Goal: Task Accomplishment & Management: Complete application form

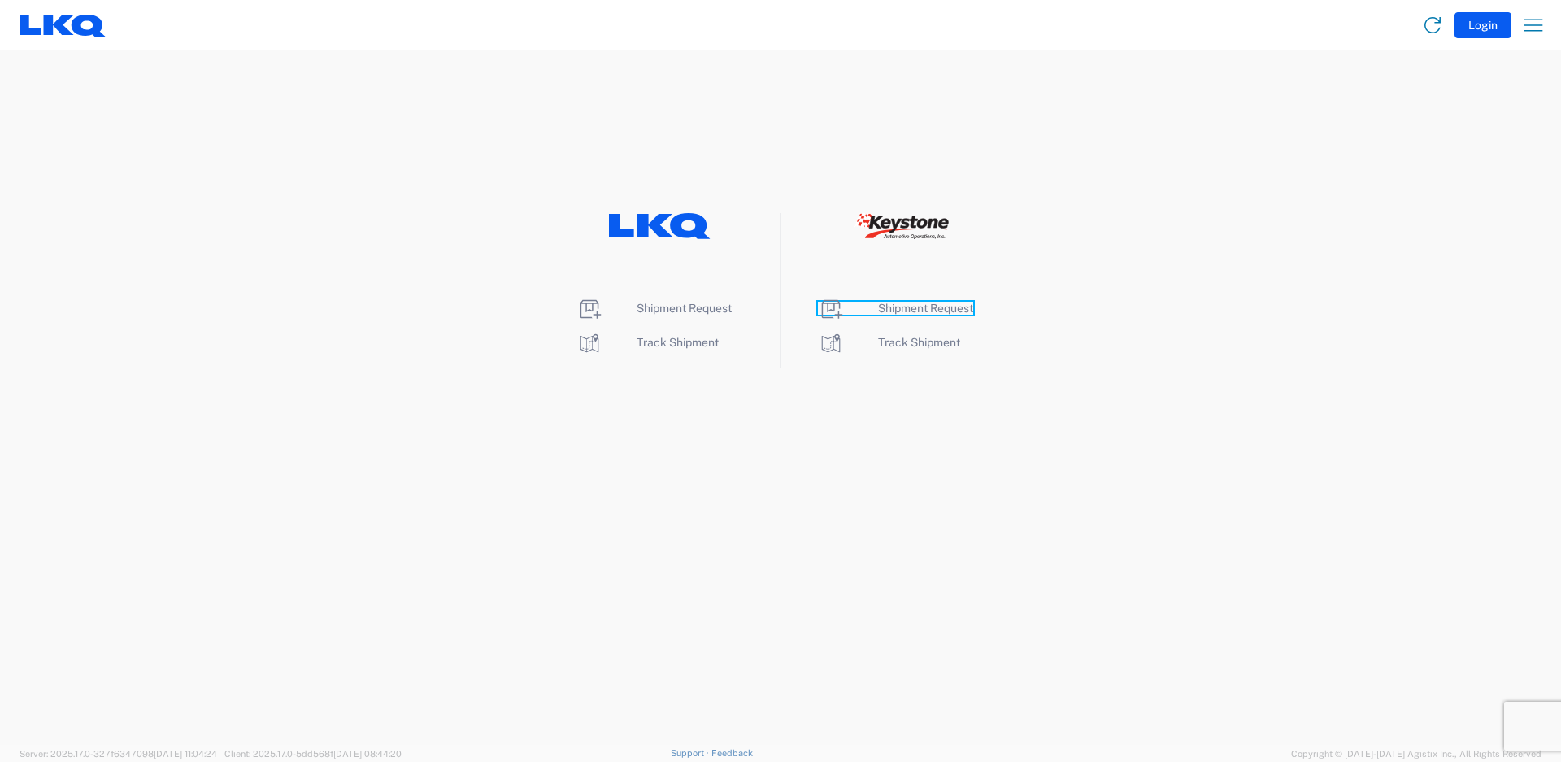
click at [930, 309] on span "Shipment Request" at bounding box center [925, 308] width 95 height 13
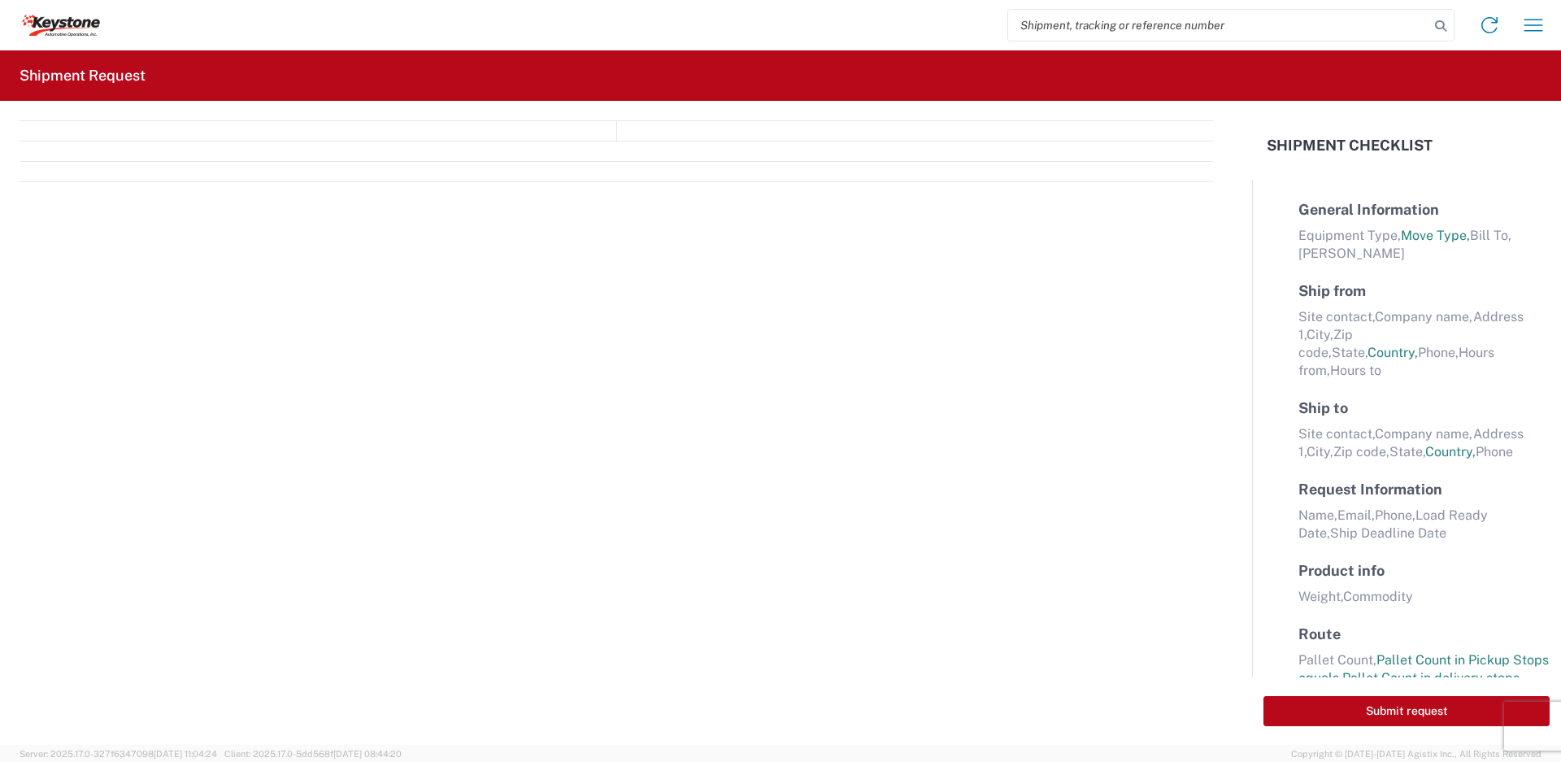
select select "FULL"
select select "LBS"
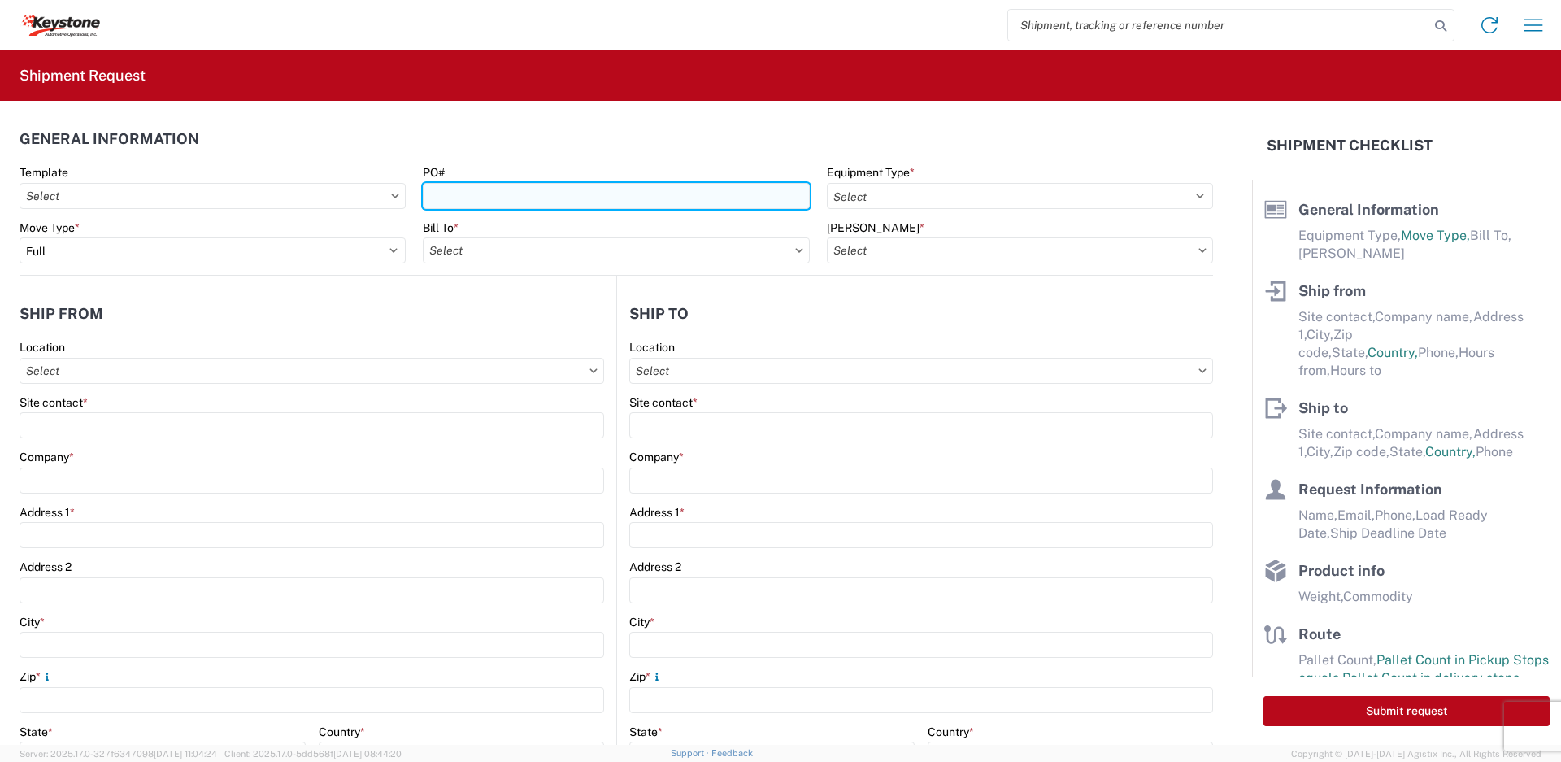
click at [572, 201] on input "PO#" at bounding box center [616, 196] width 386 height 26
type input "2210802, 2211239"
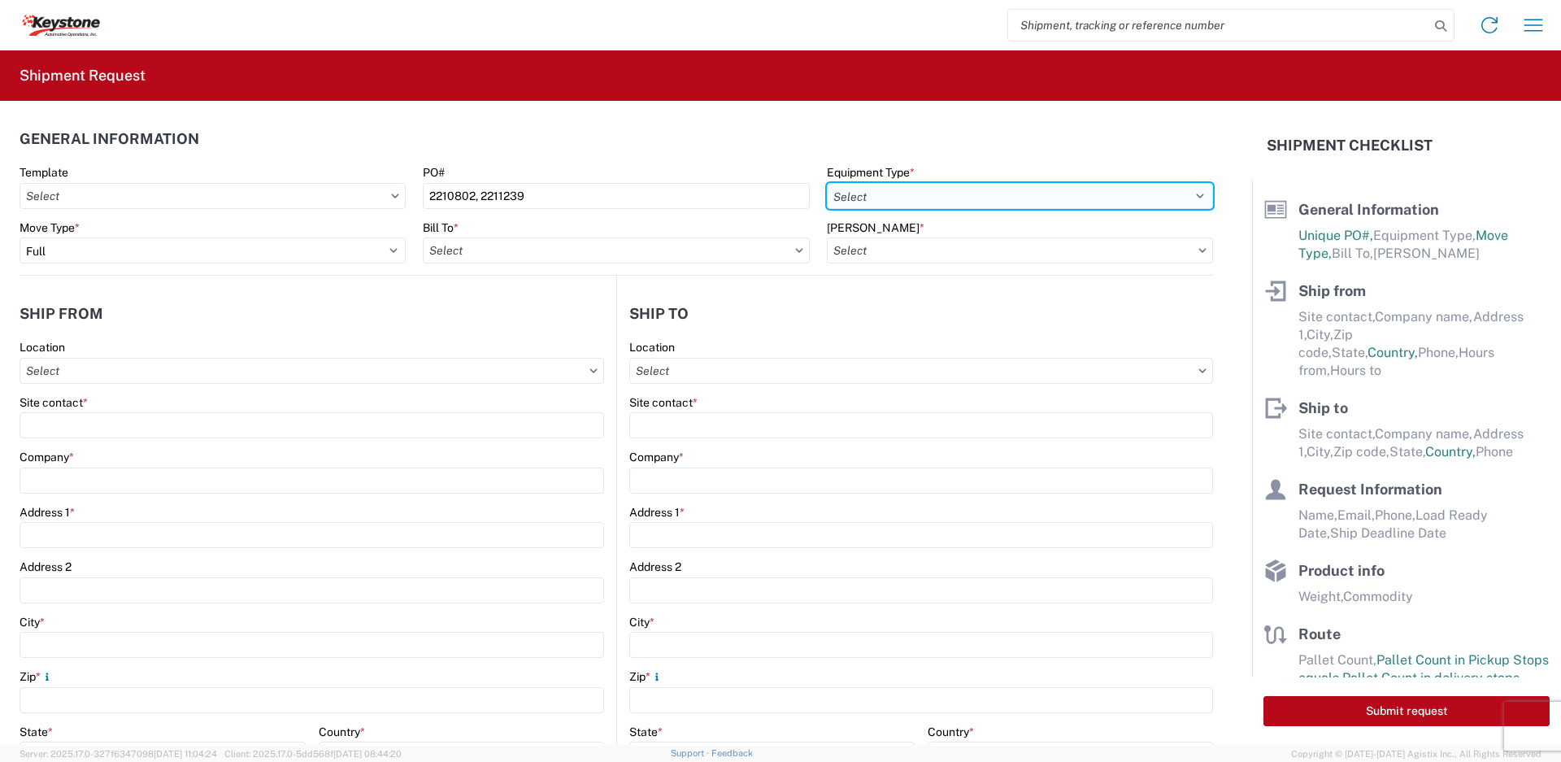
click at [949, 194] on select "Select 53’ Dry Van Flatbed Dropdeck (van) Lowboy (flatbed) Rail" at bounding box center [1020, 196] width 386 height 26
select select "STDV"
click at [827, 183] on select "Select 53’ Dry Van Flatbed Dropdeck (van) Lowboy (flatbed) Rail" at bounding box center [1020, 196] width 386 height 26
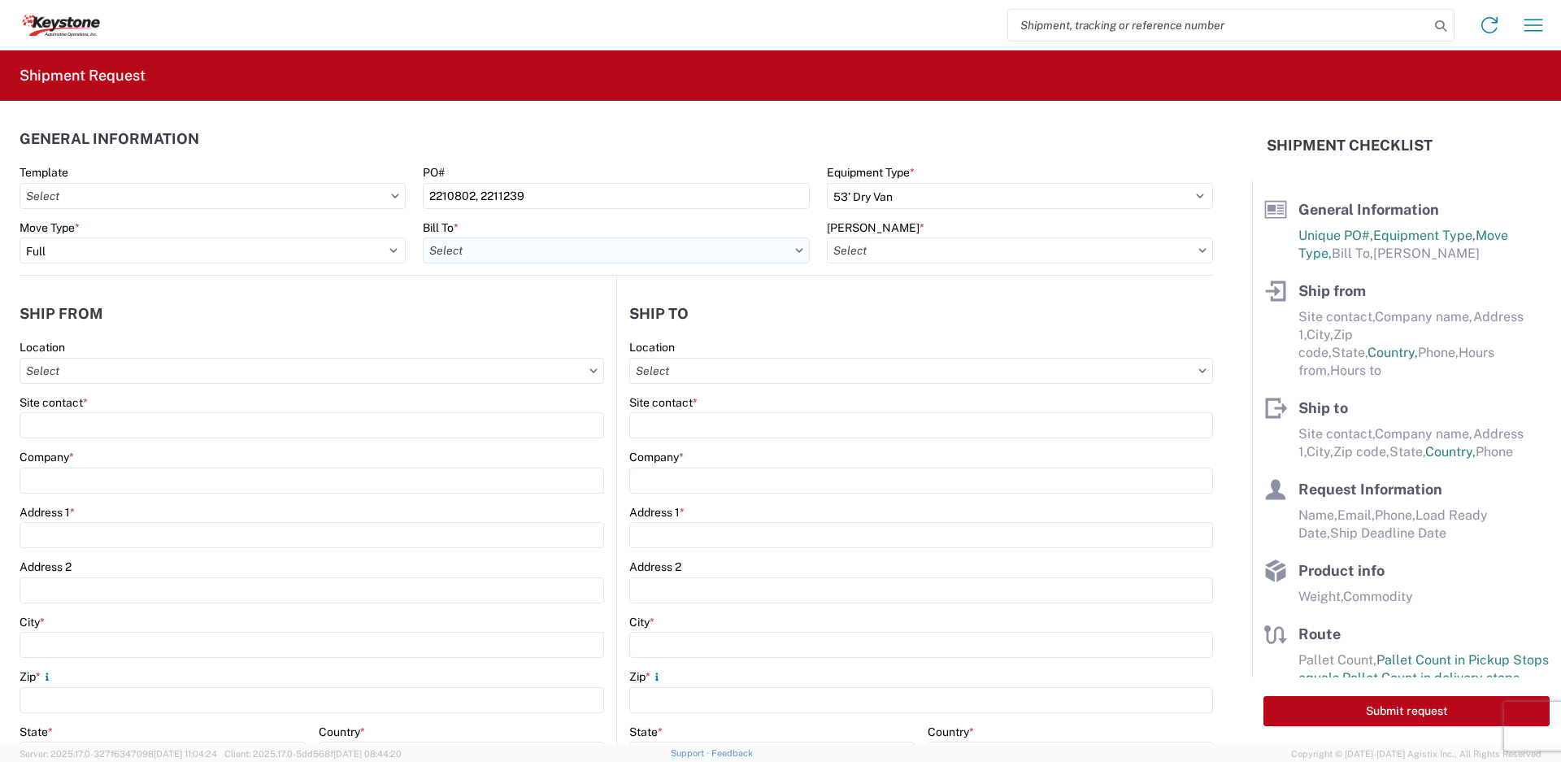
click at [473, 250] on input "Bill To *" at bounding box center [616, 250] width 386 height 26
type input "irving"
click at [505, 317] on div "8404 - Irving - KAO Warehouse" at bounding box center [565, 323] width 285 height 26
type input "8404 - Irving - KAO Warehouse"
click at [920, 251] on input "Bill Code *" at bounding box center [1020, 250] width 386 height 26
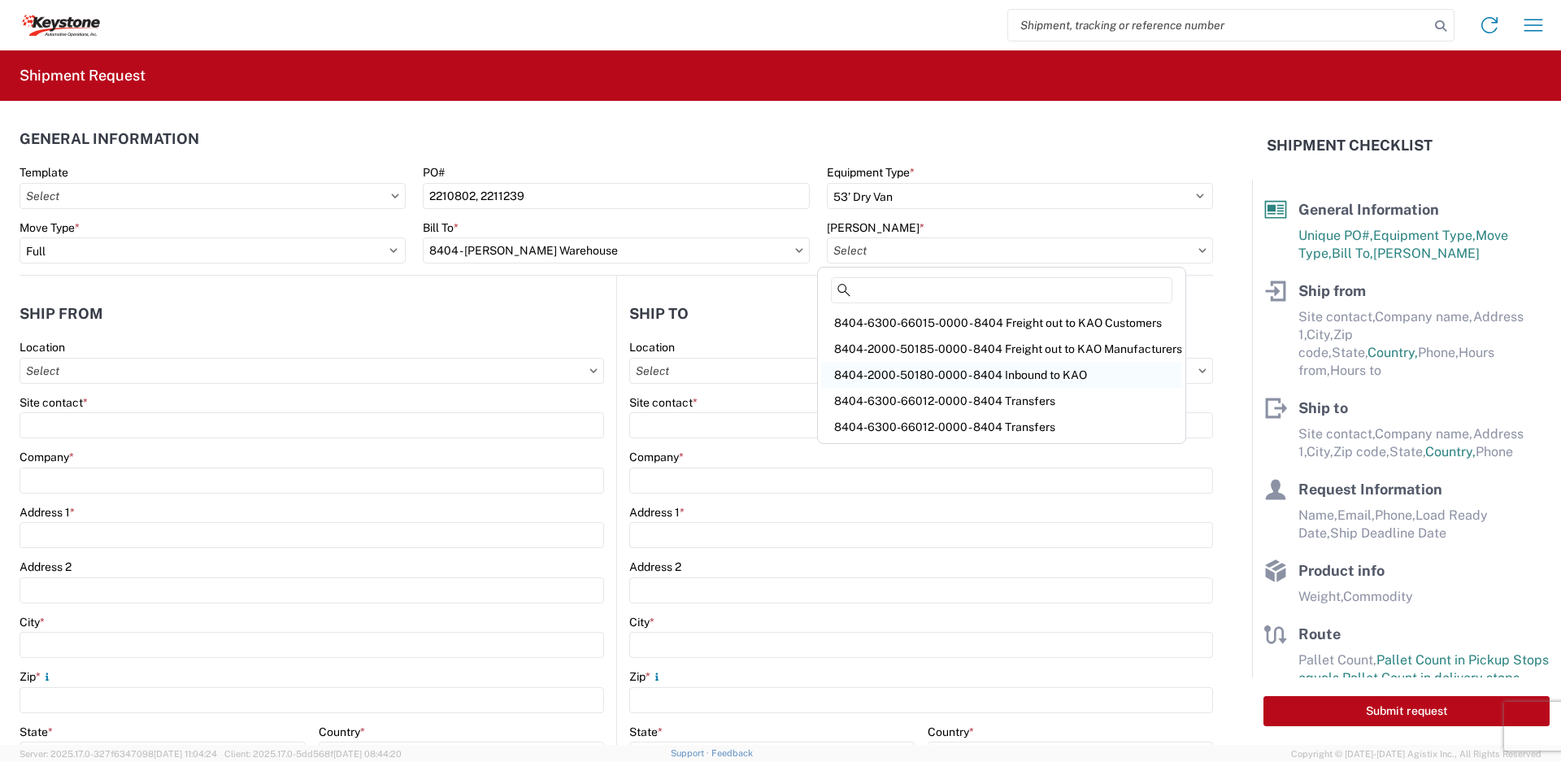
click at [1050, 376] on div "8404-2000-50180-0000 - 8404 Inbound to KAO" at bounding box center [1001, 375] width 361 height 26
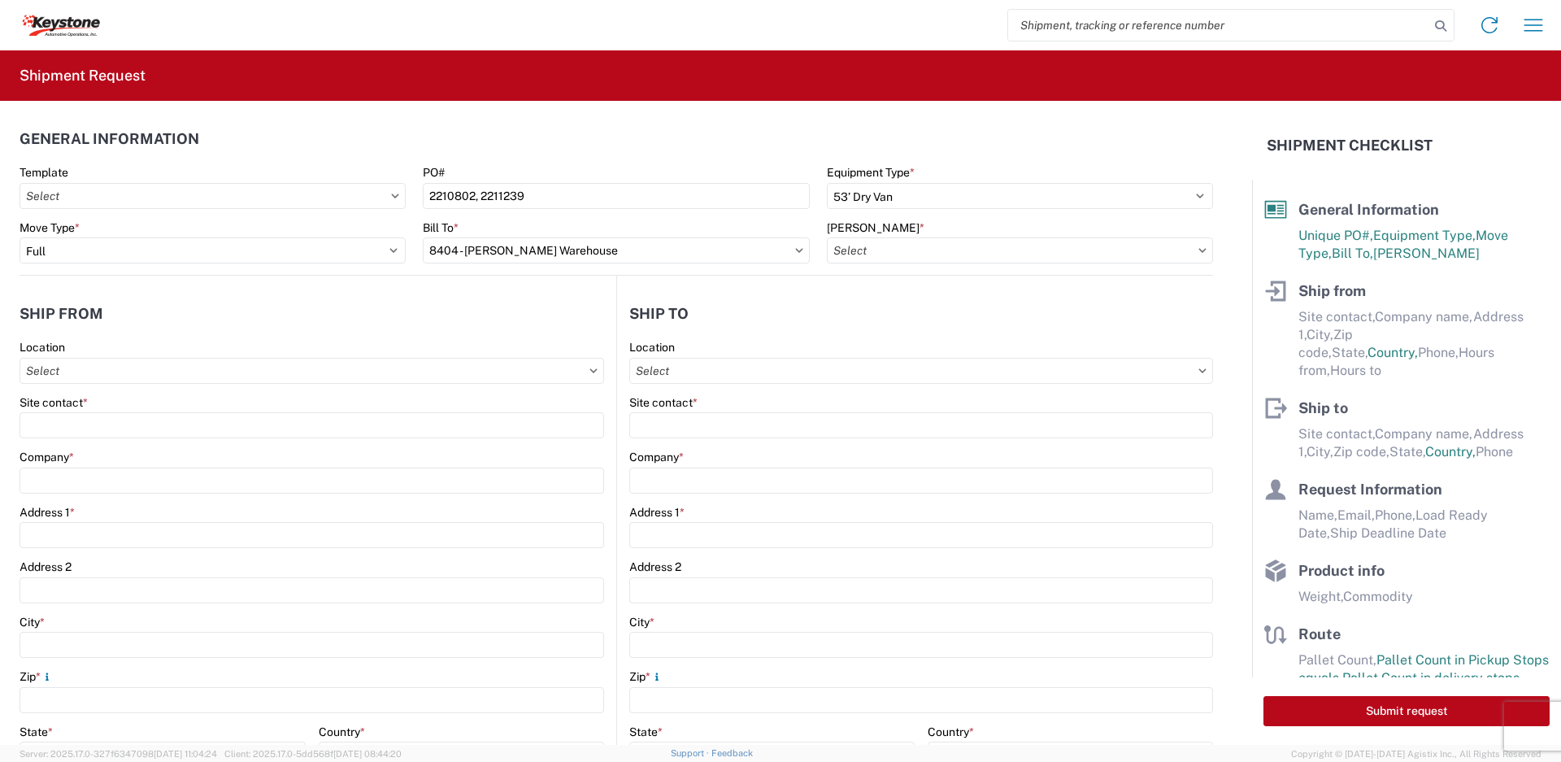
type input "8404-2000-50180-0000 - 8404 Inbound to KAO"
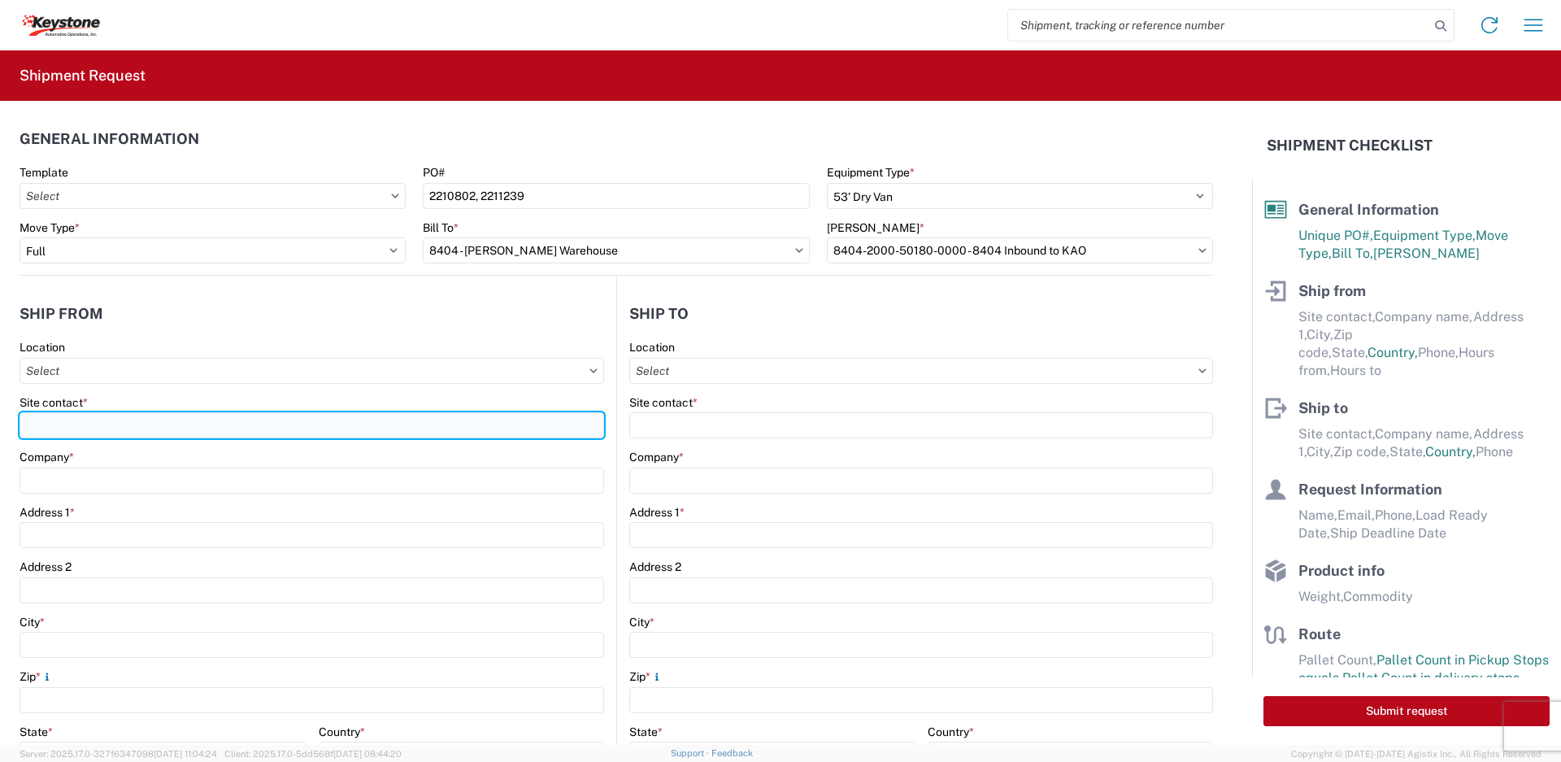
click at [194, 422] on input "Site contact *" at bounding box center [312, 425] width 585 height 26
type input "Michael Fultz"
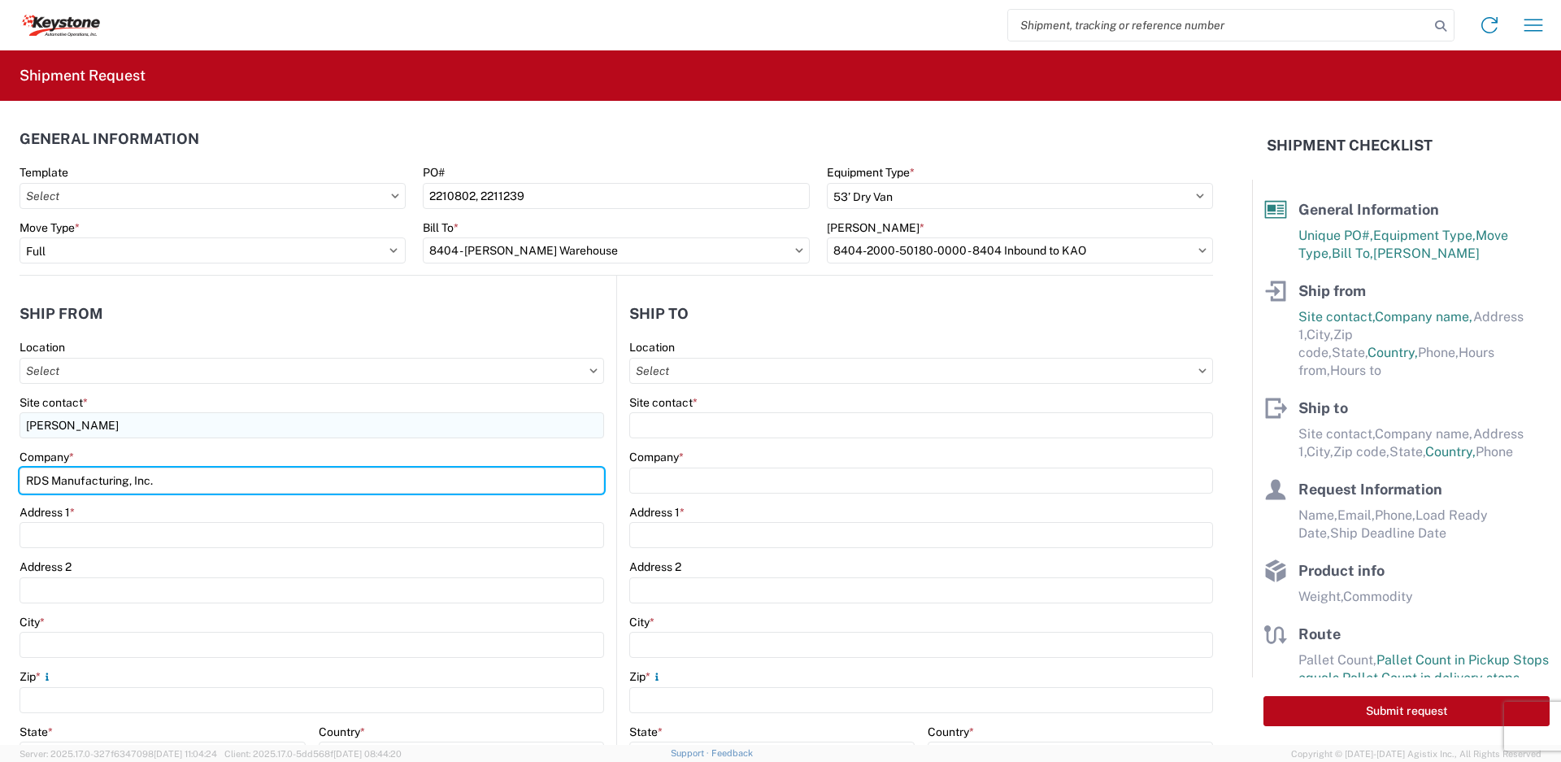
type input "RDS Manufacturing, Inc."
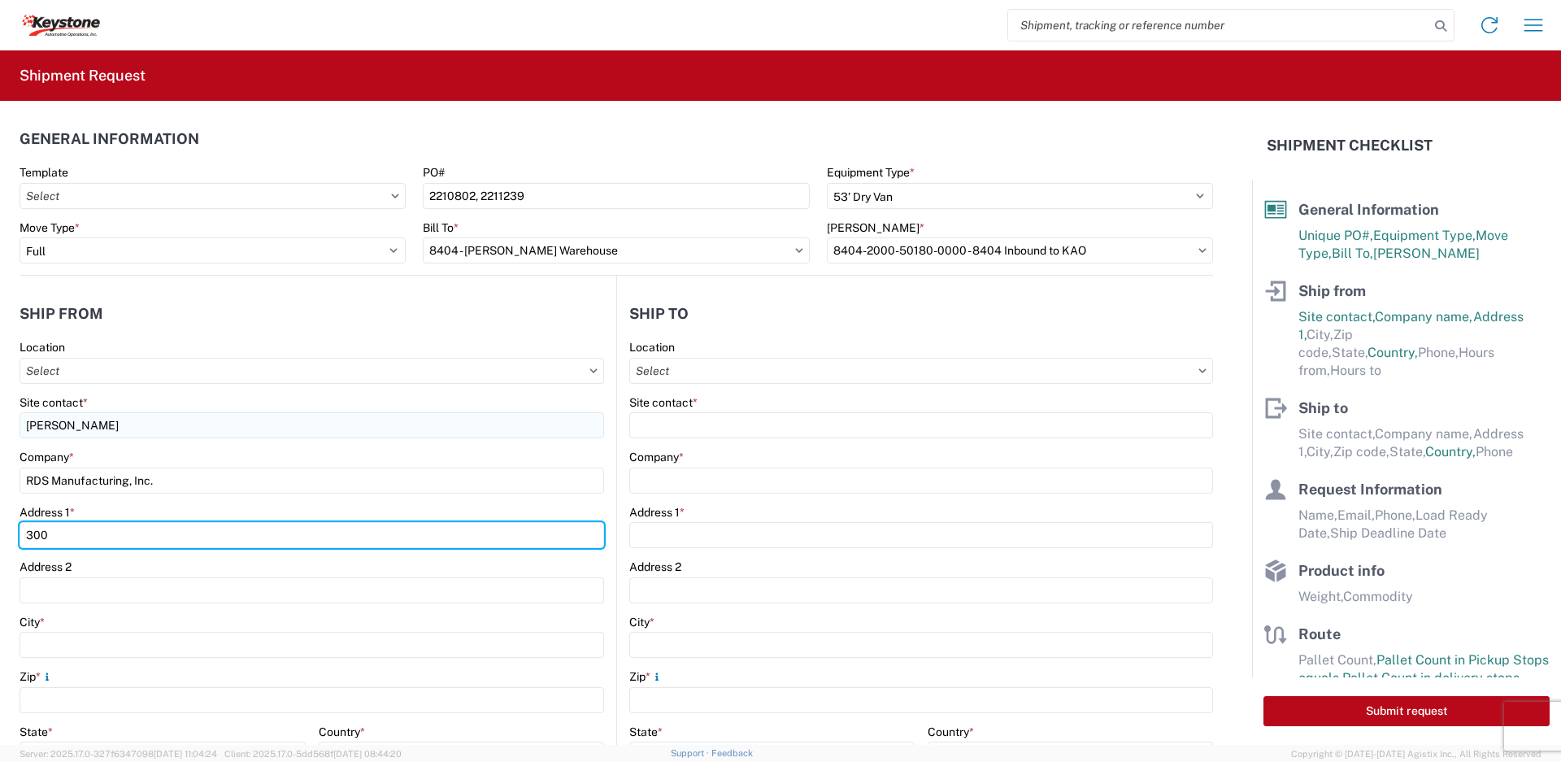
type input "300 Industrial Park Dr"
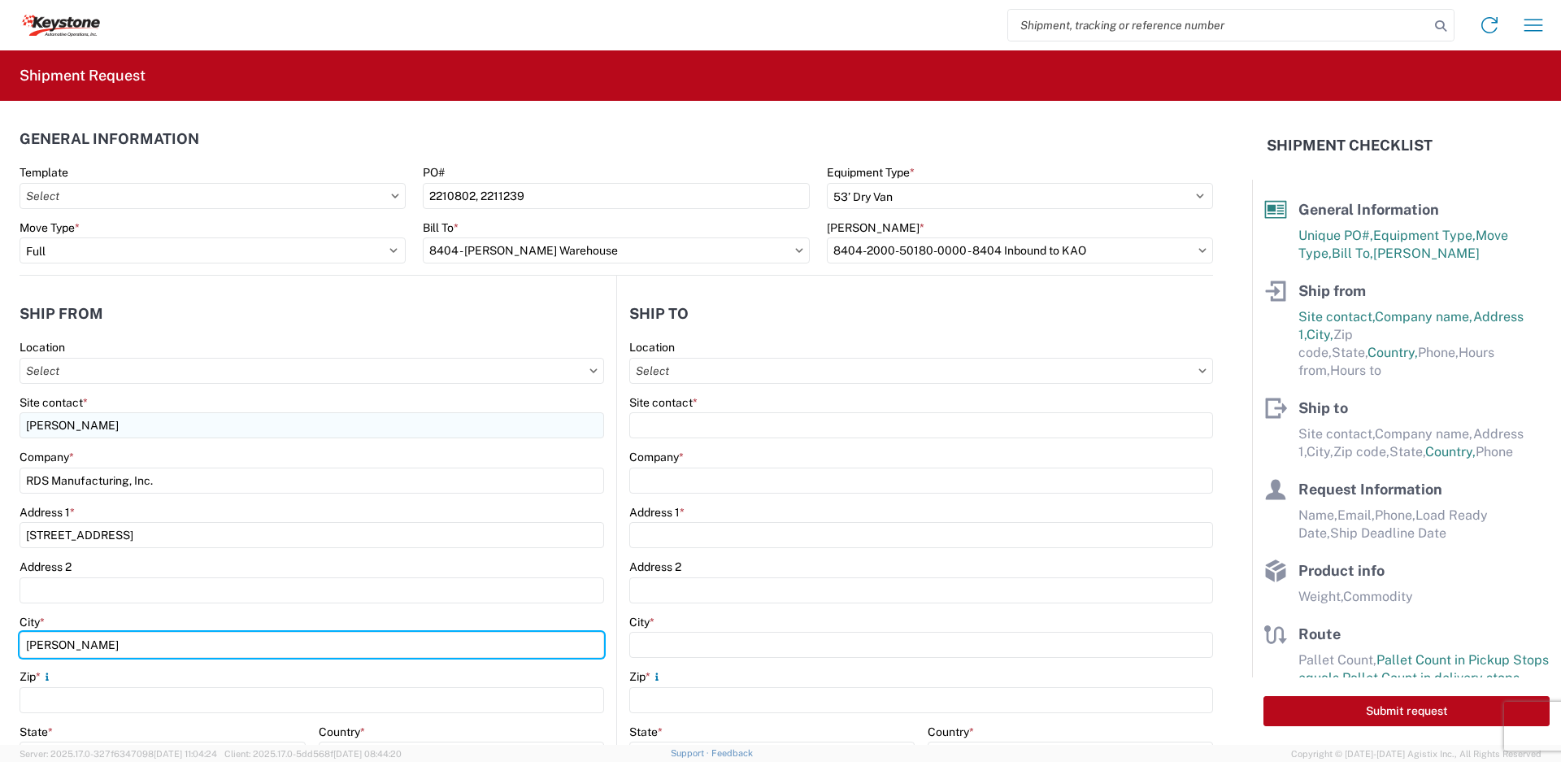
type input "Perry"
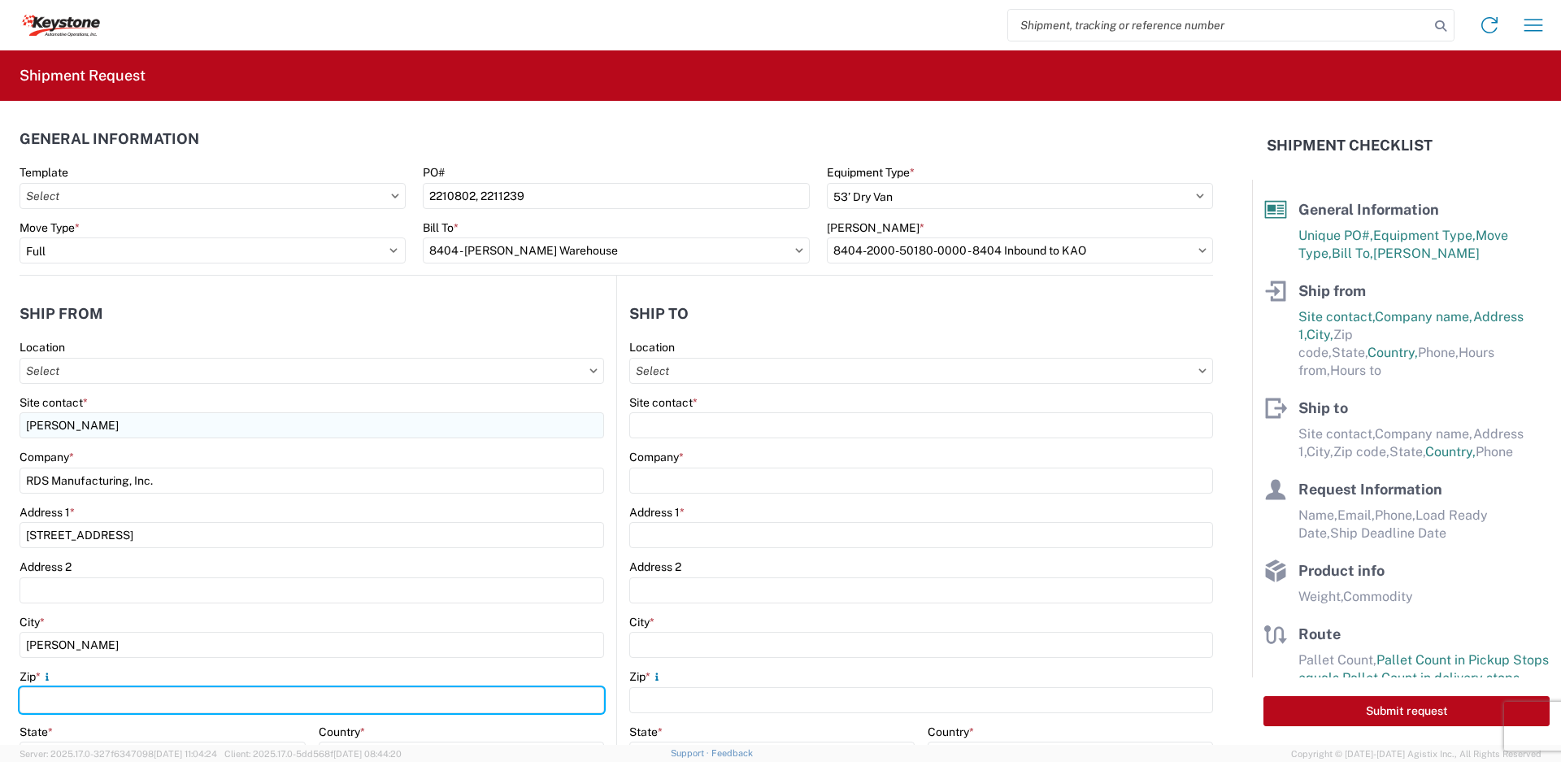
type input "f"
type input "32348"
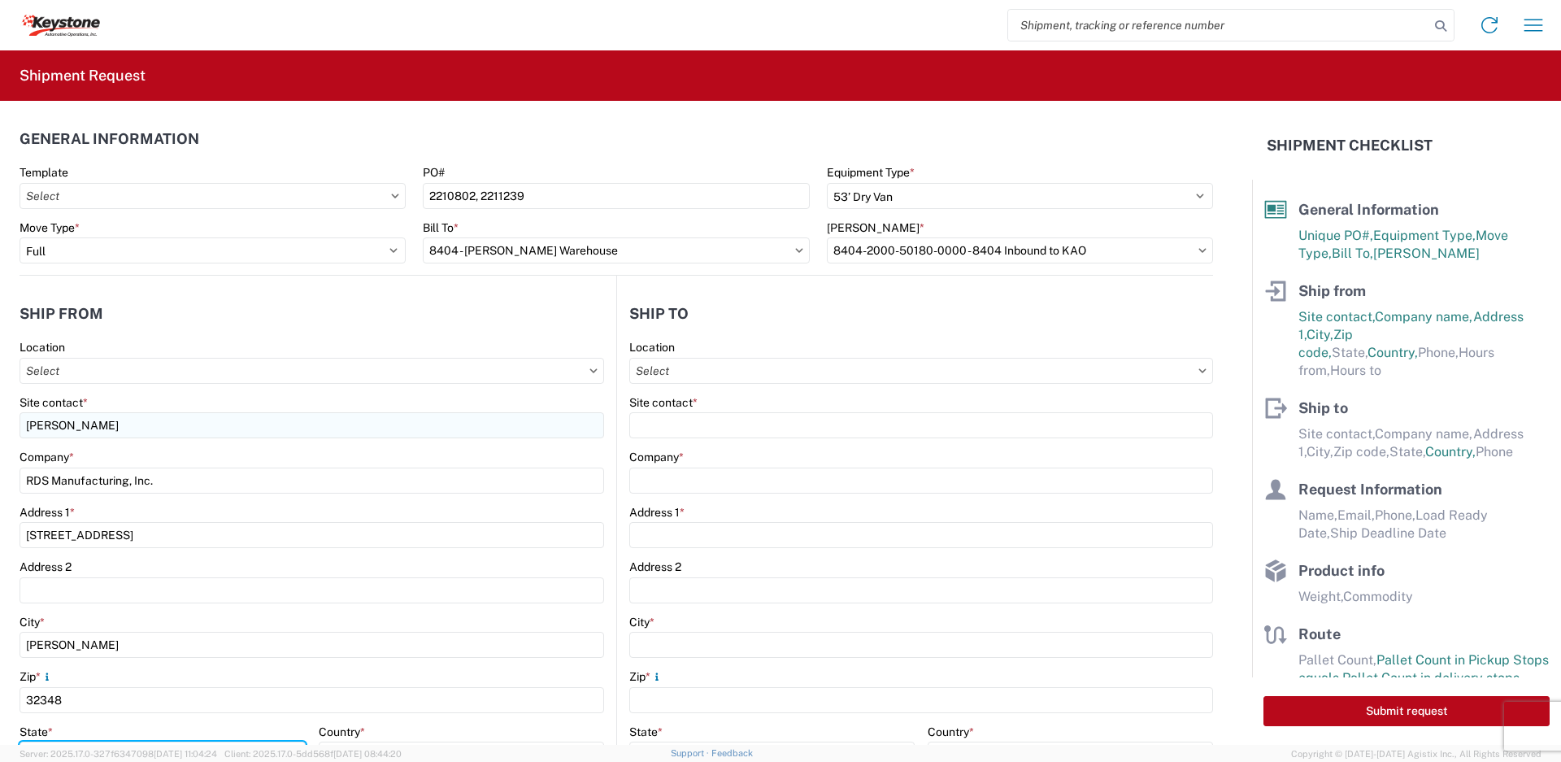
scroll to position [23, 0]
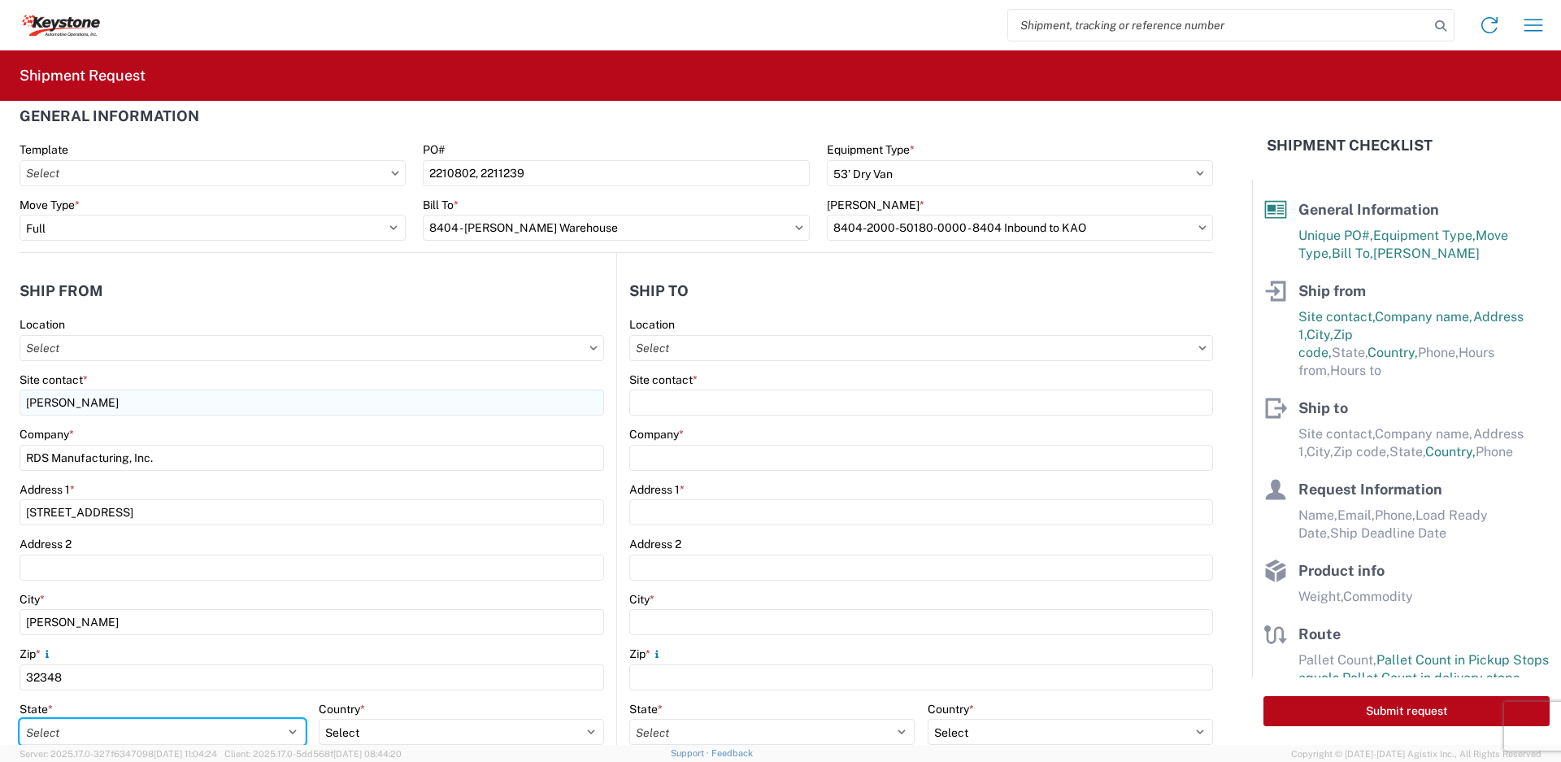
select select "FL"
select select "US"
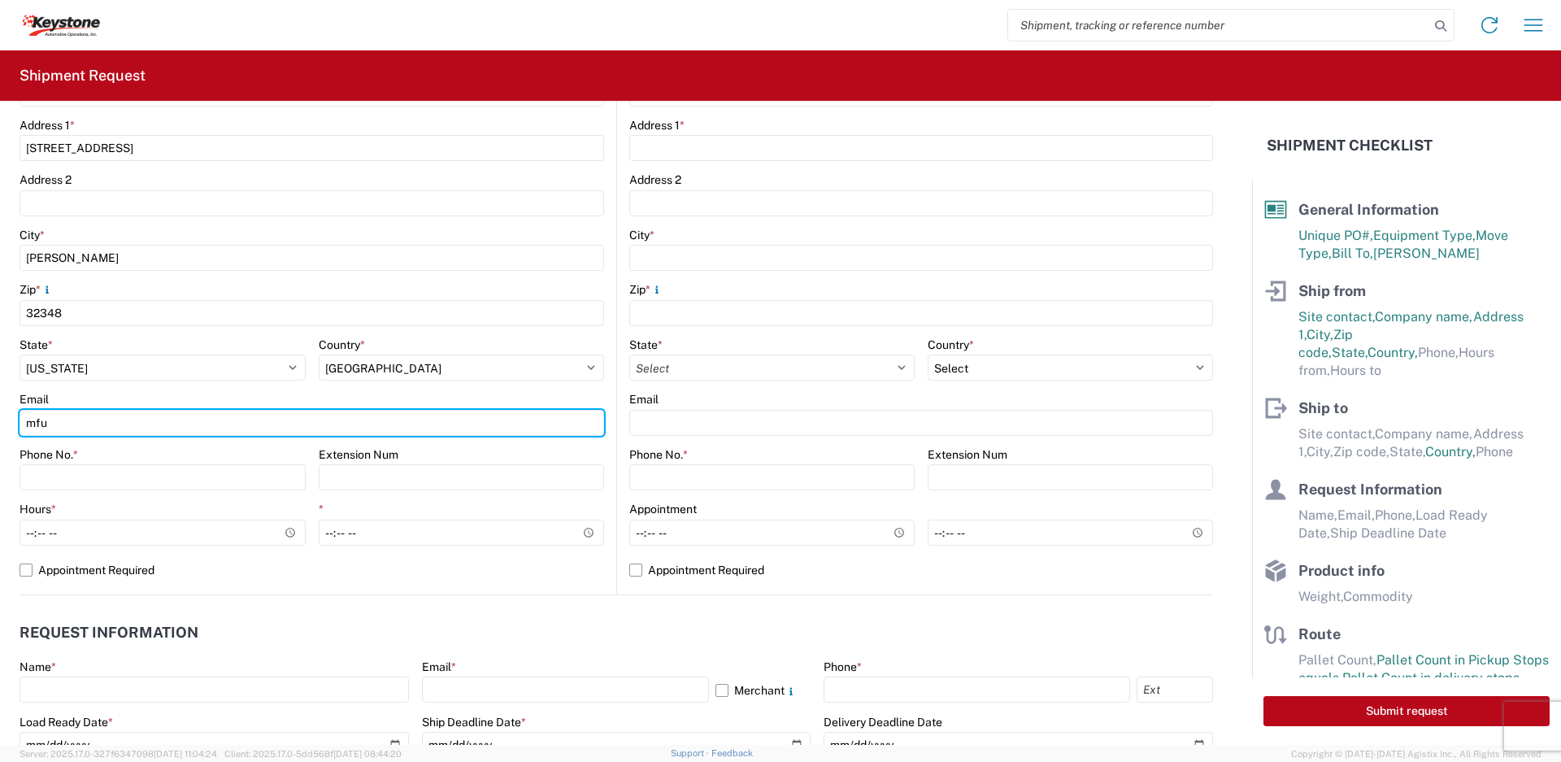
type input "mfultz@rdsaluminum.com"
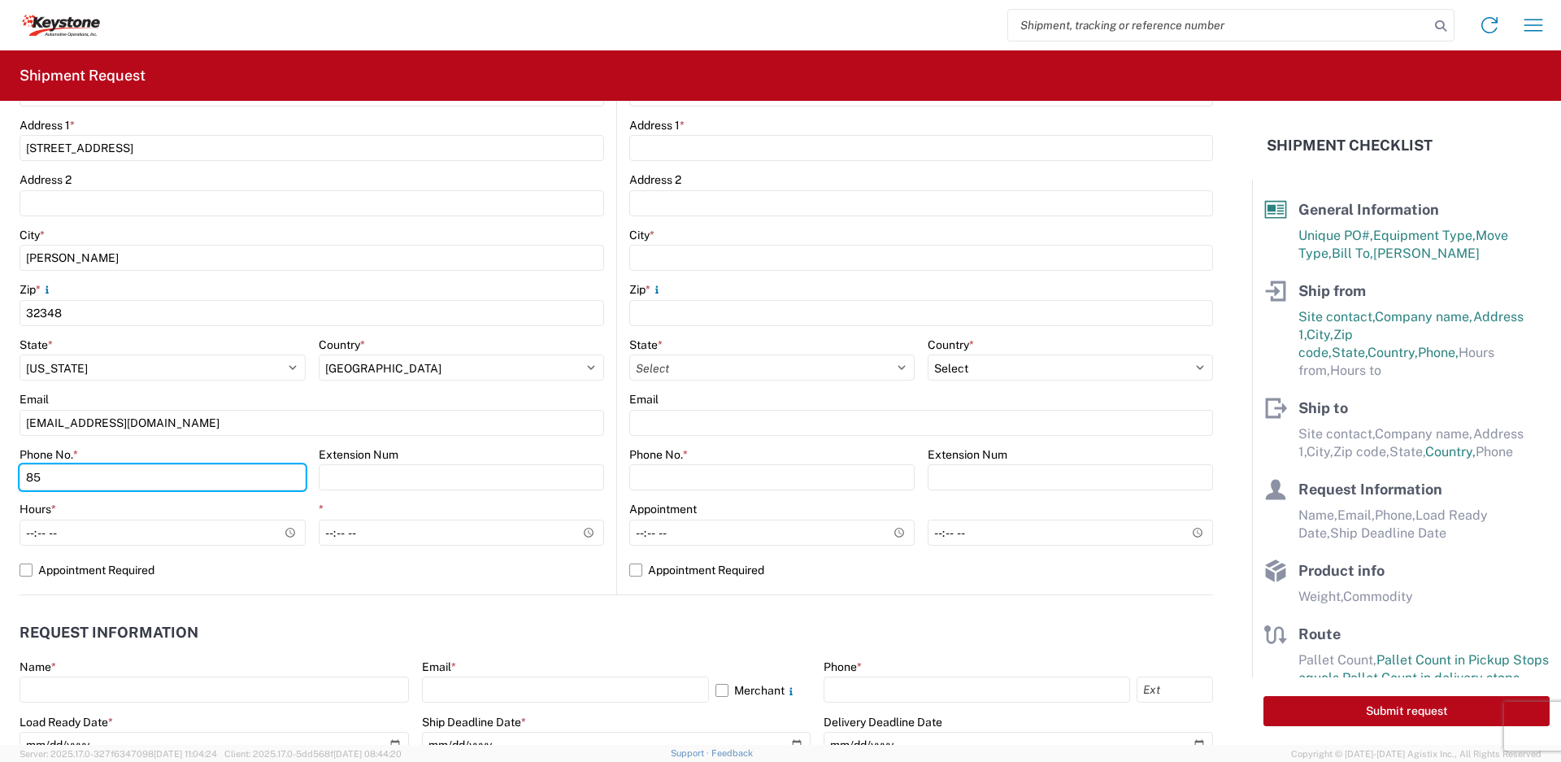
type input "850-584-6898"
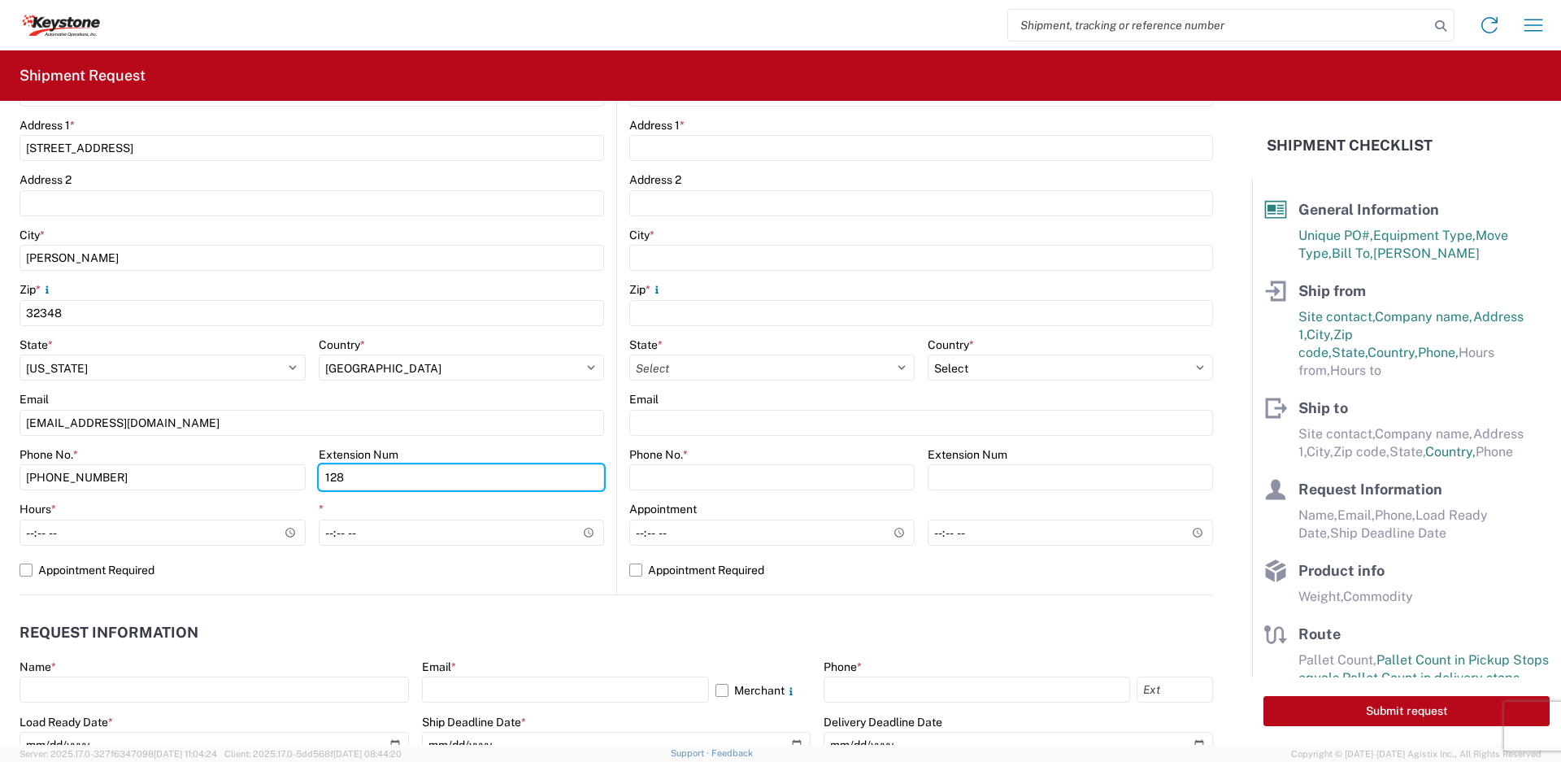
type input "128"
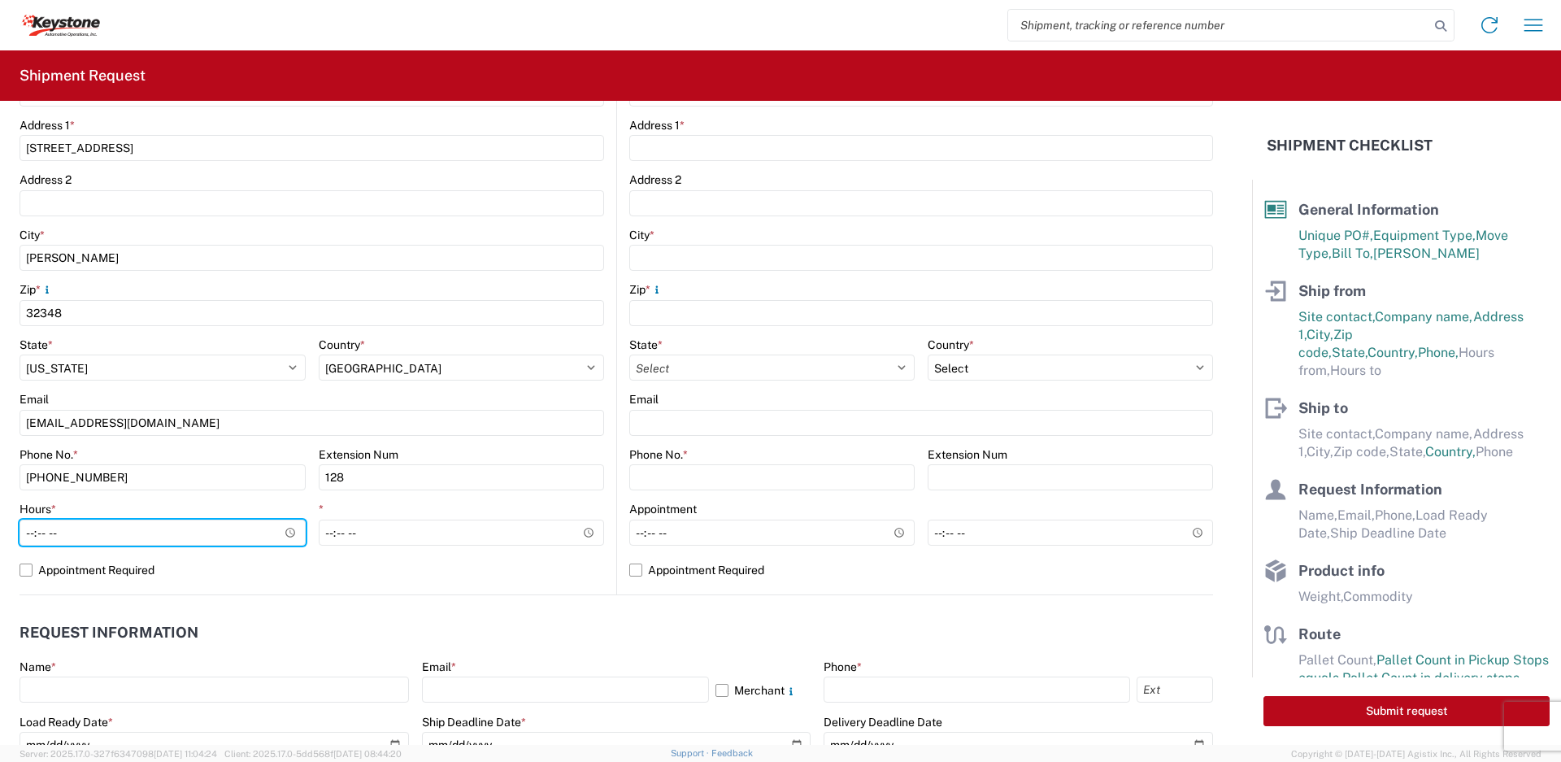
type input "08:00"
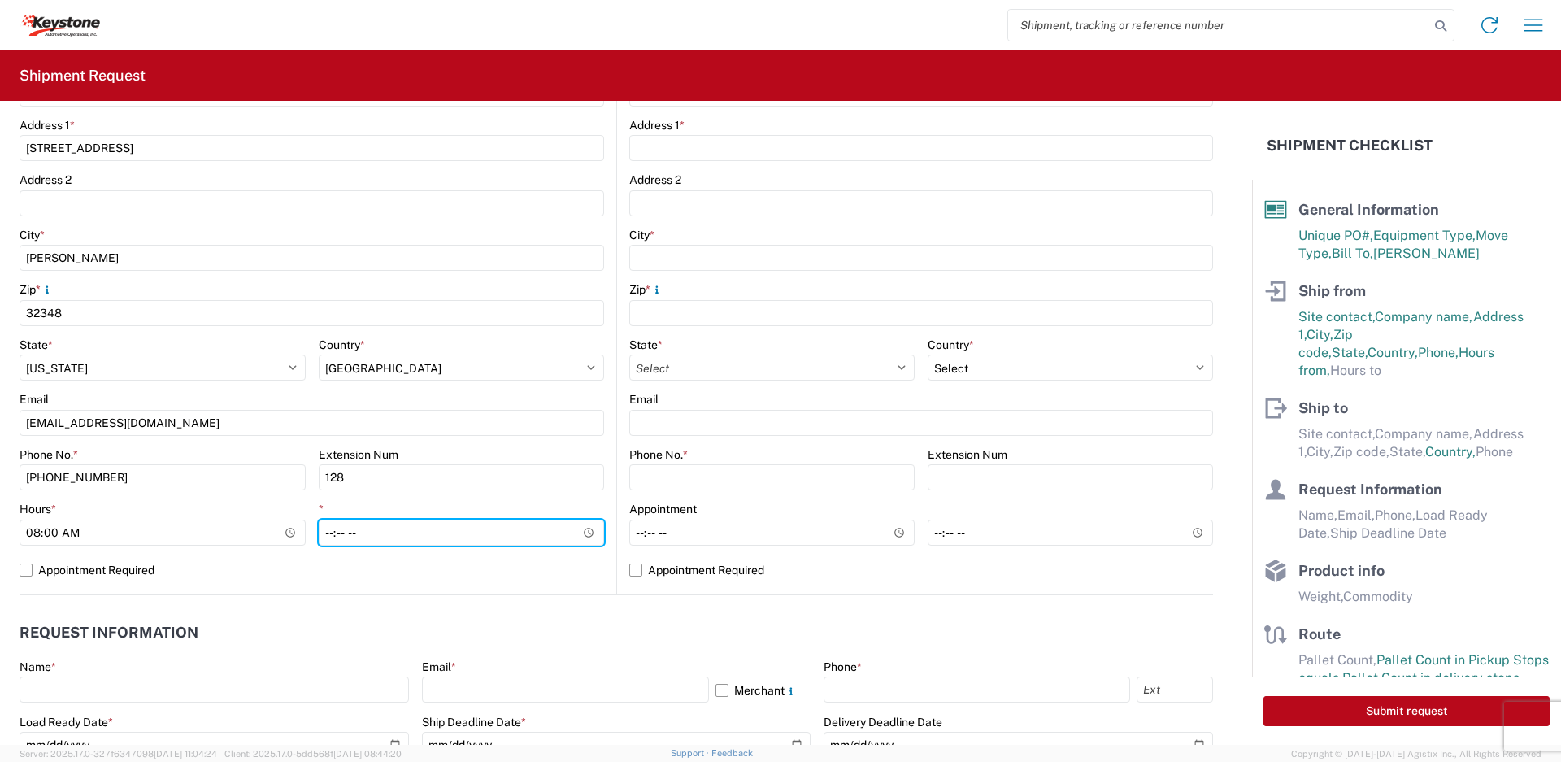
type input "16:00"
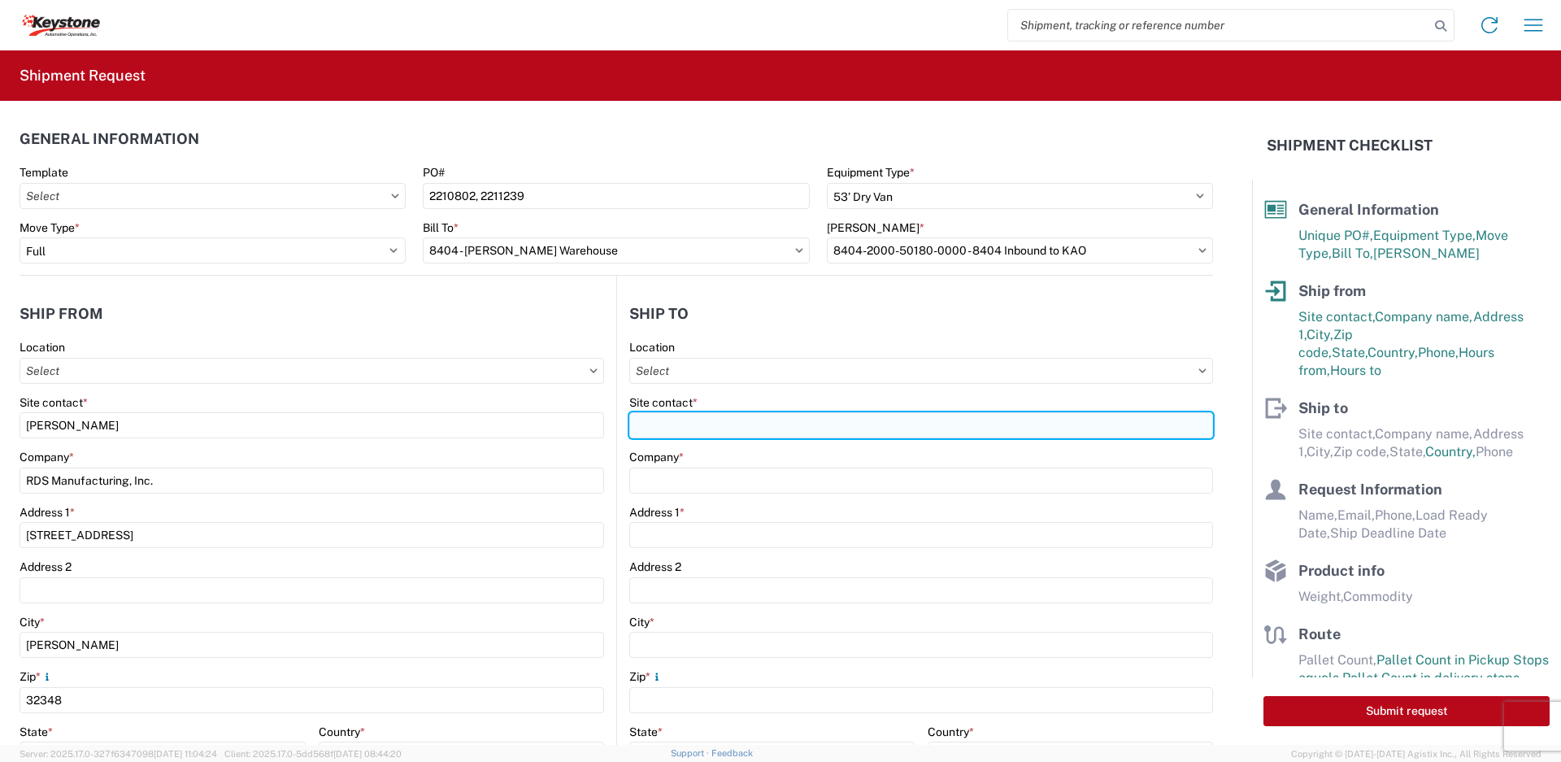
click at [690, 437] on input "Site contact *" at bounding box center [921, 425] width 584 height 26
type input "keytx-appt@key-stone.com"
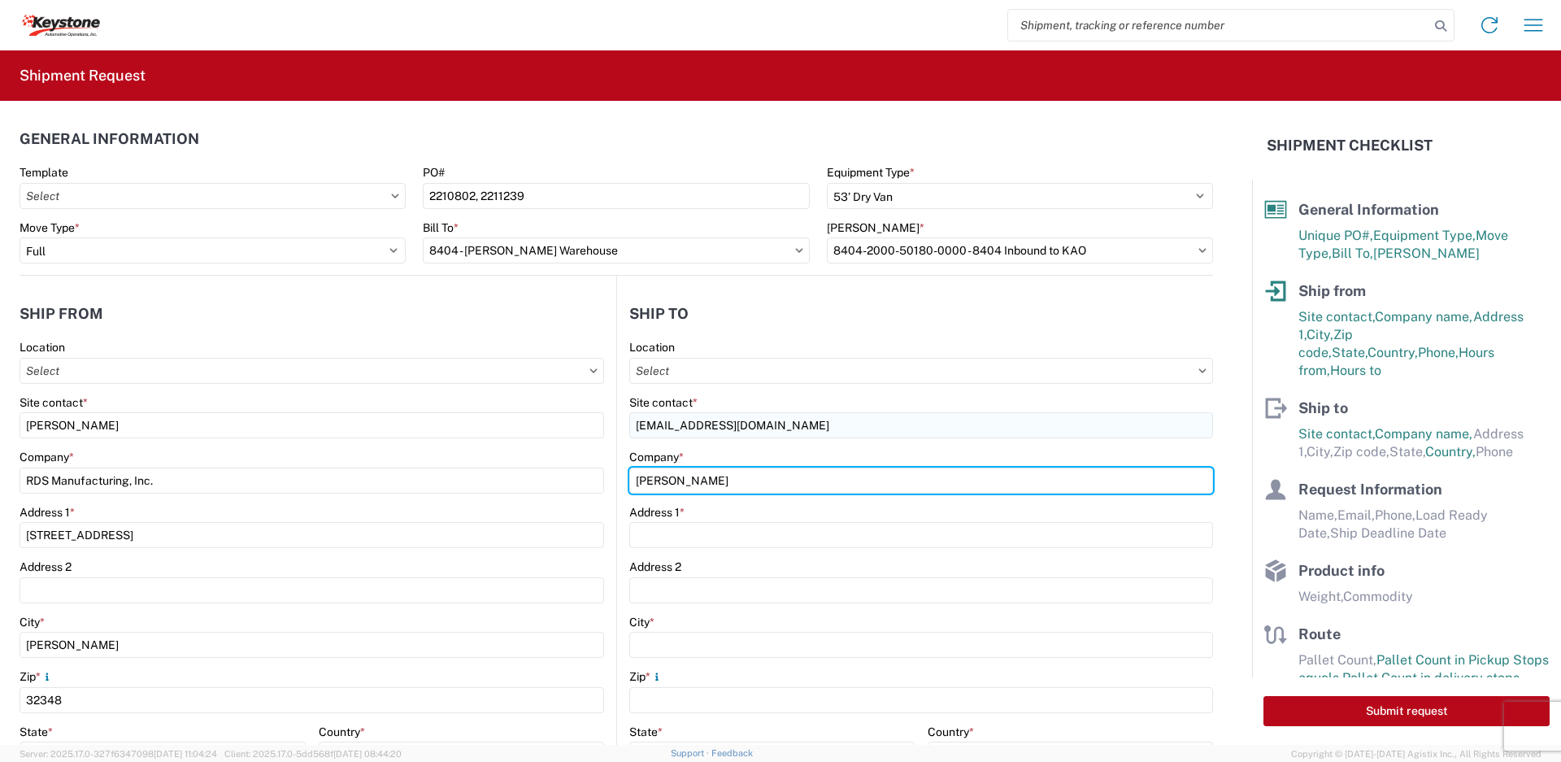
type input "KAO Irving"
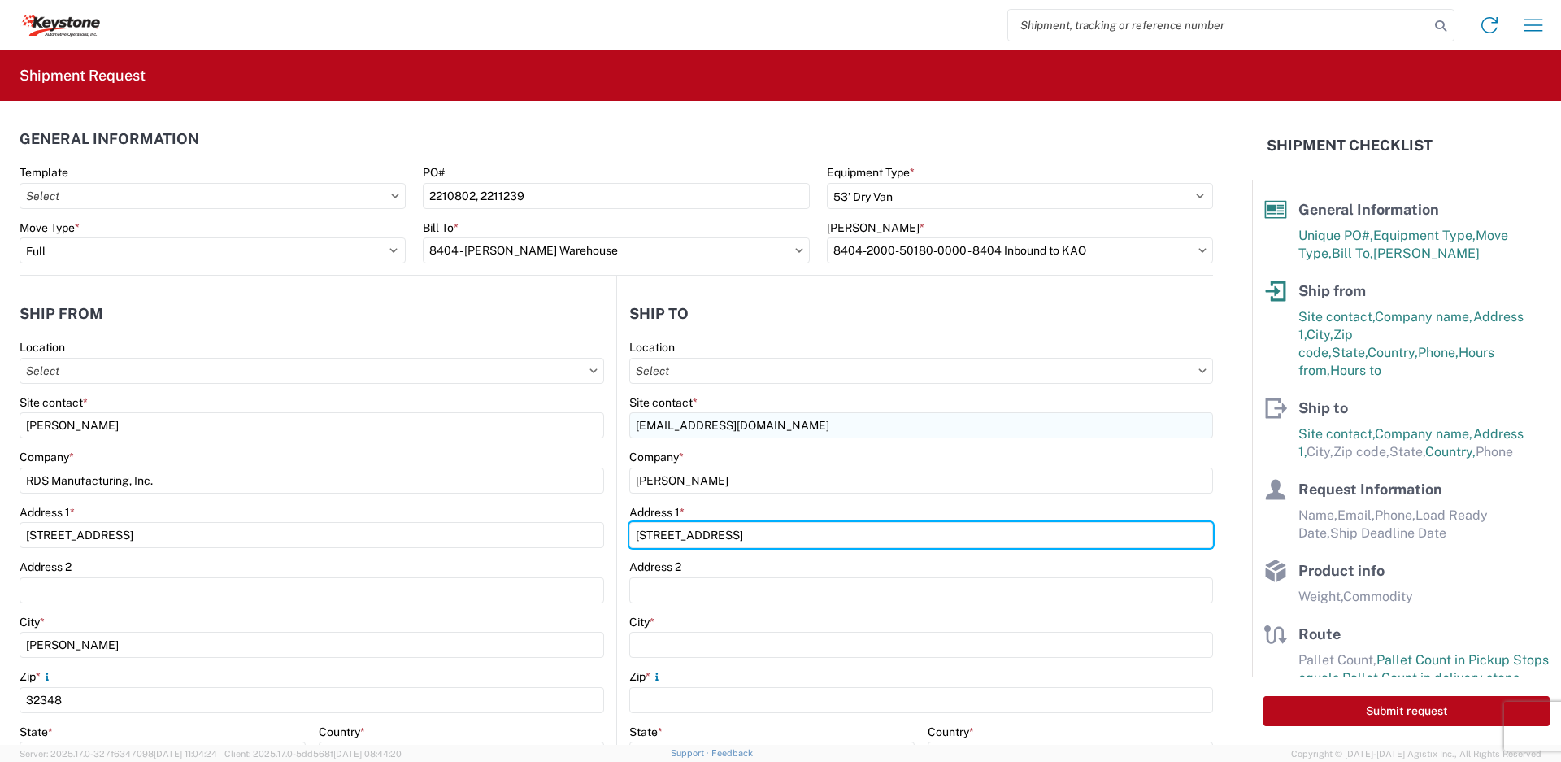
type input "2900 State Highway 161, Suite 100"
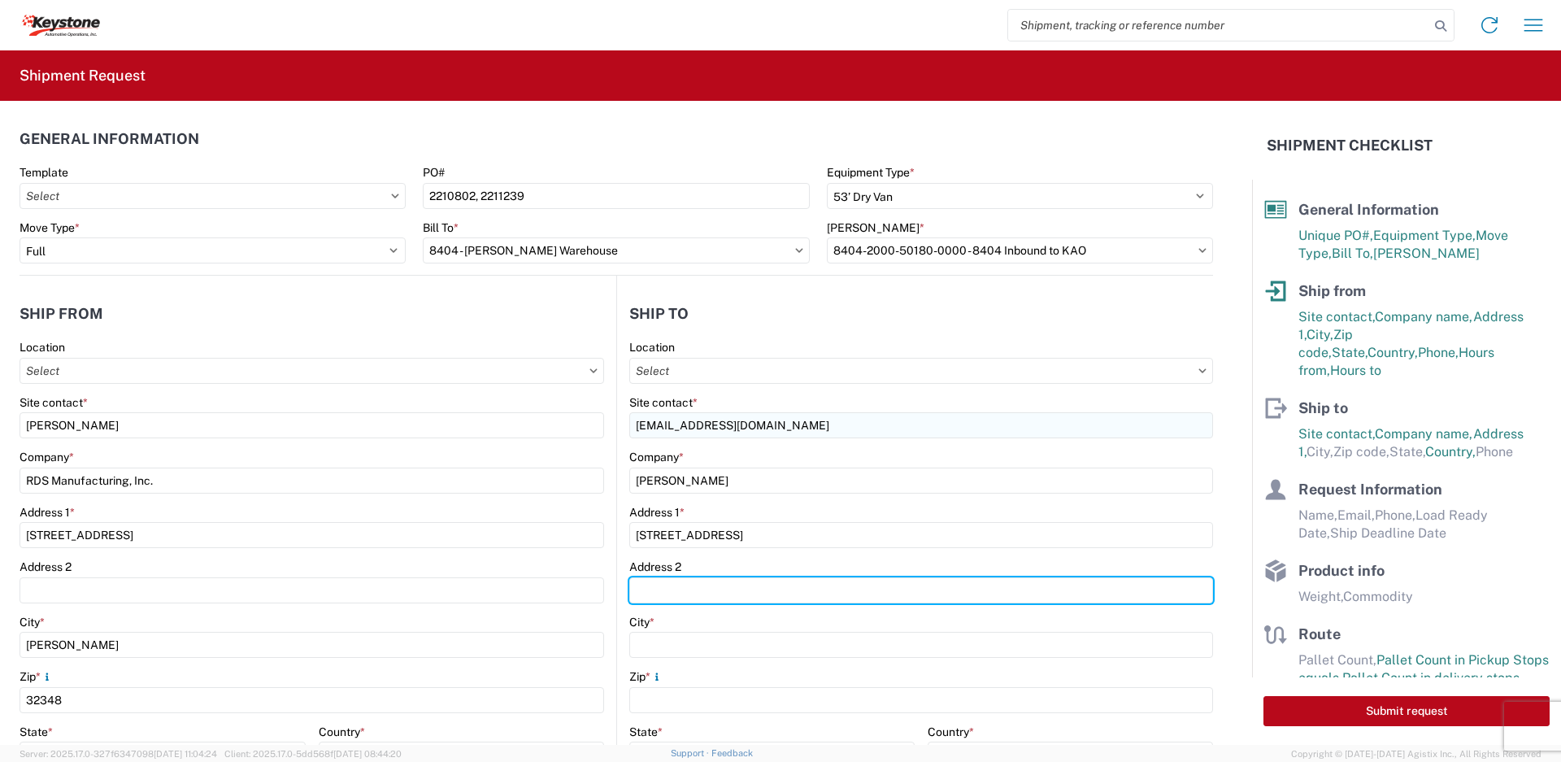
type input "Logistics Center 12"
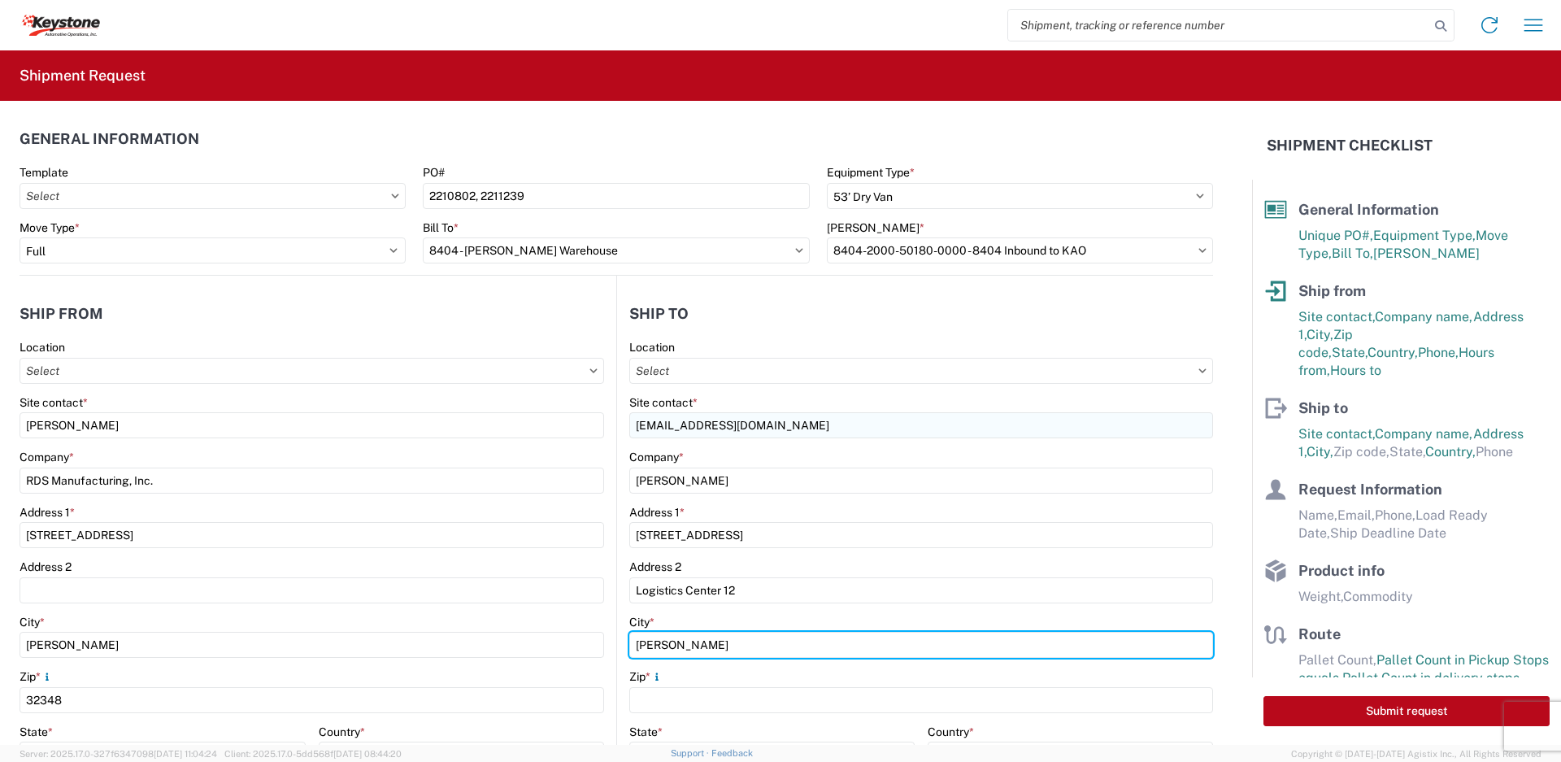
type input "Irving"
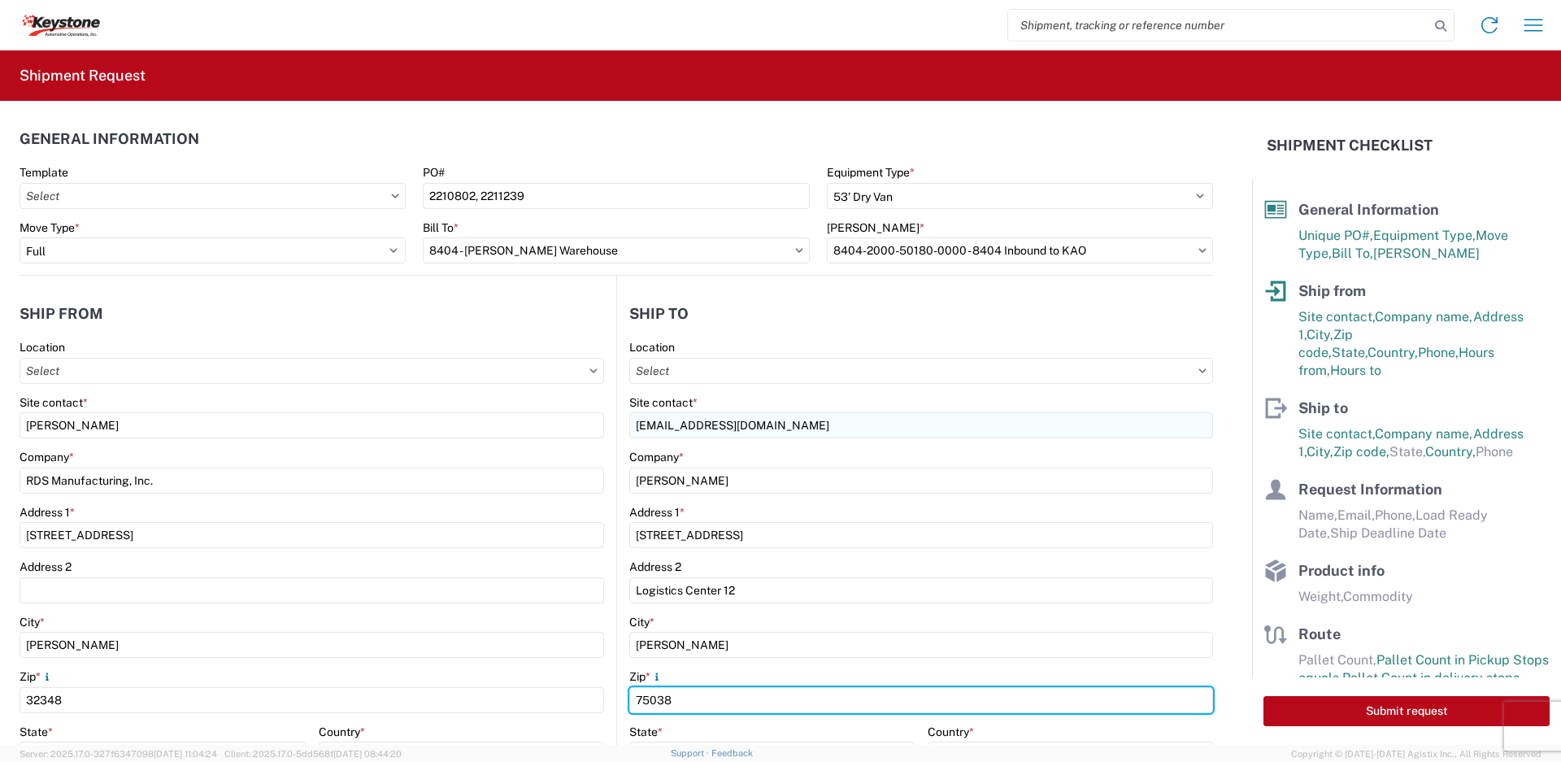
type input "75038"
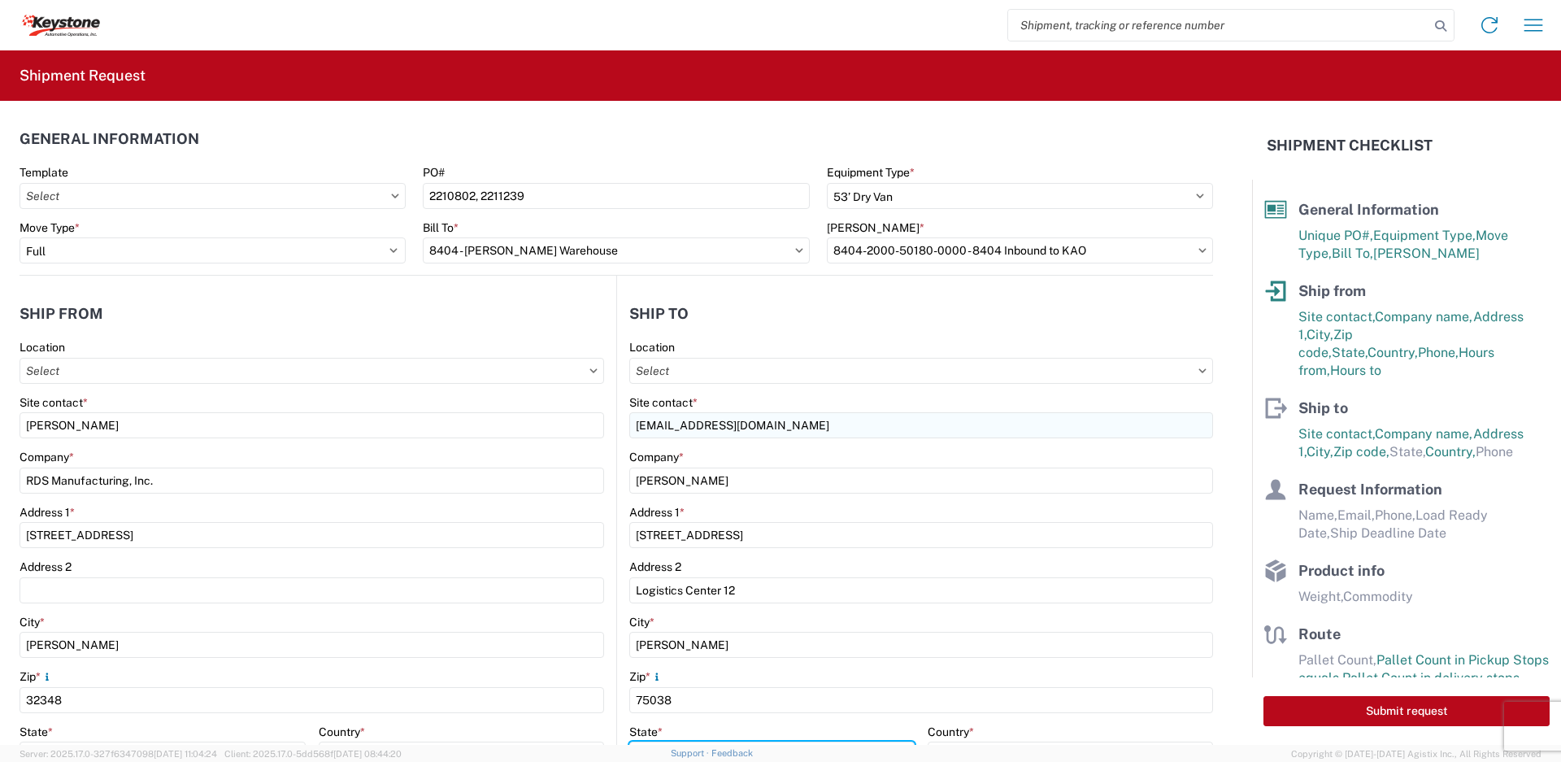
scroll to position [23, 0]
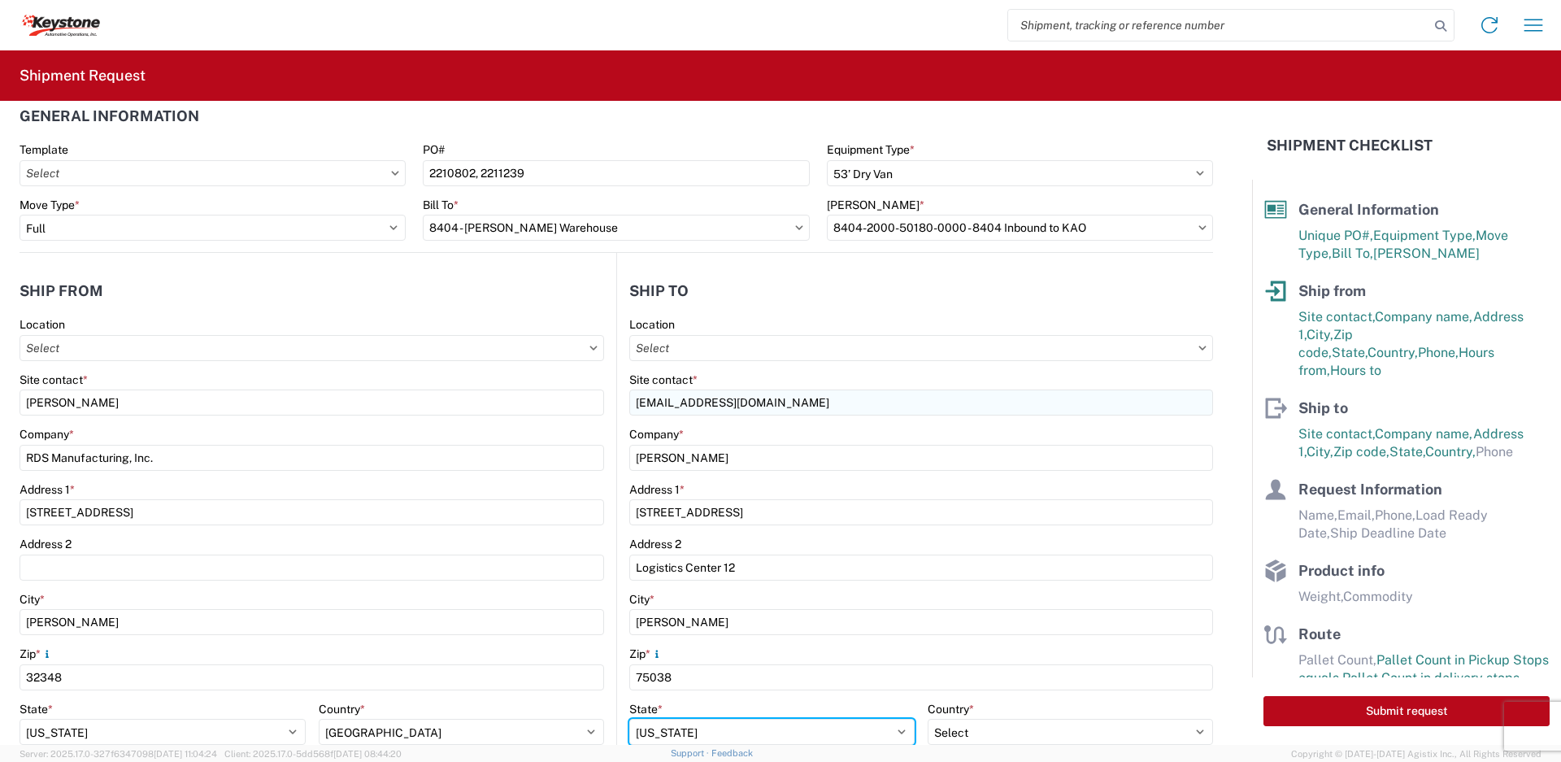
select select "TX"
select select "US"
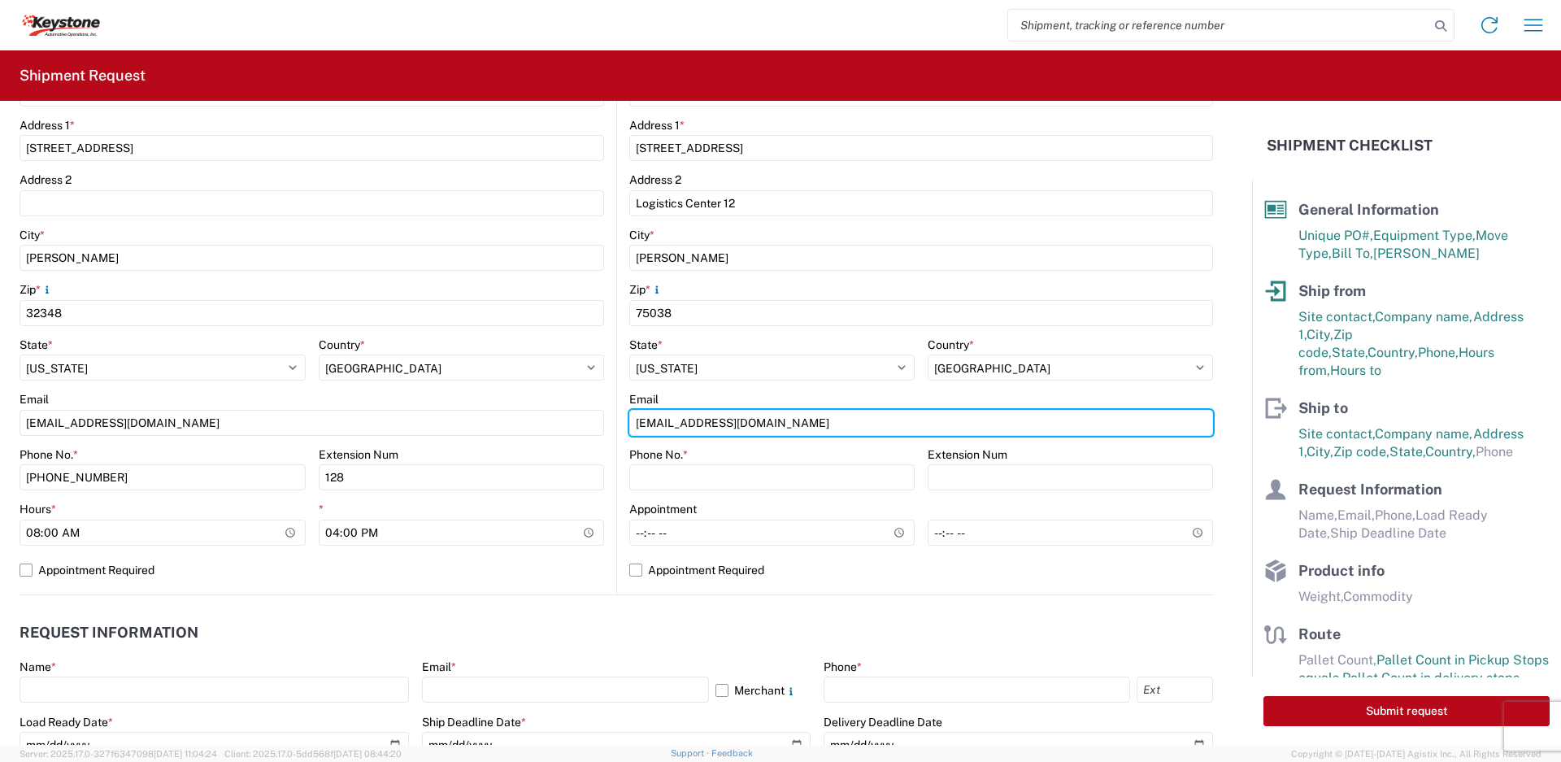
type input "keytx-appt@key-stone.com"
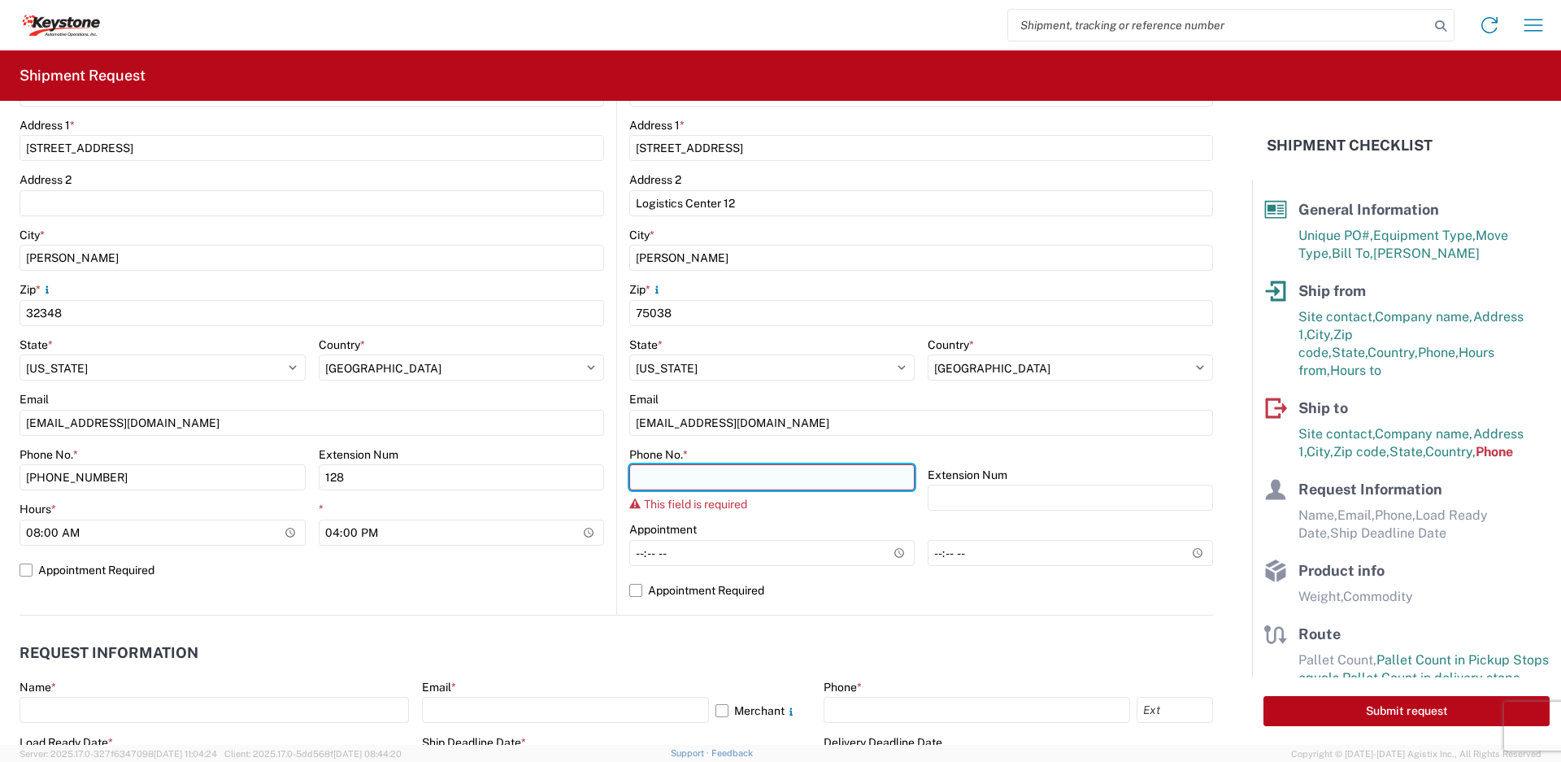
click at [828, 480] on input "Phone No. *" at bounding box center [771, 477] width 285 height 26
paste input "469-892-2424"
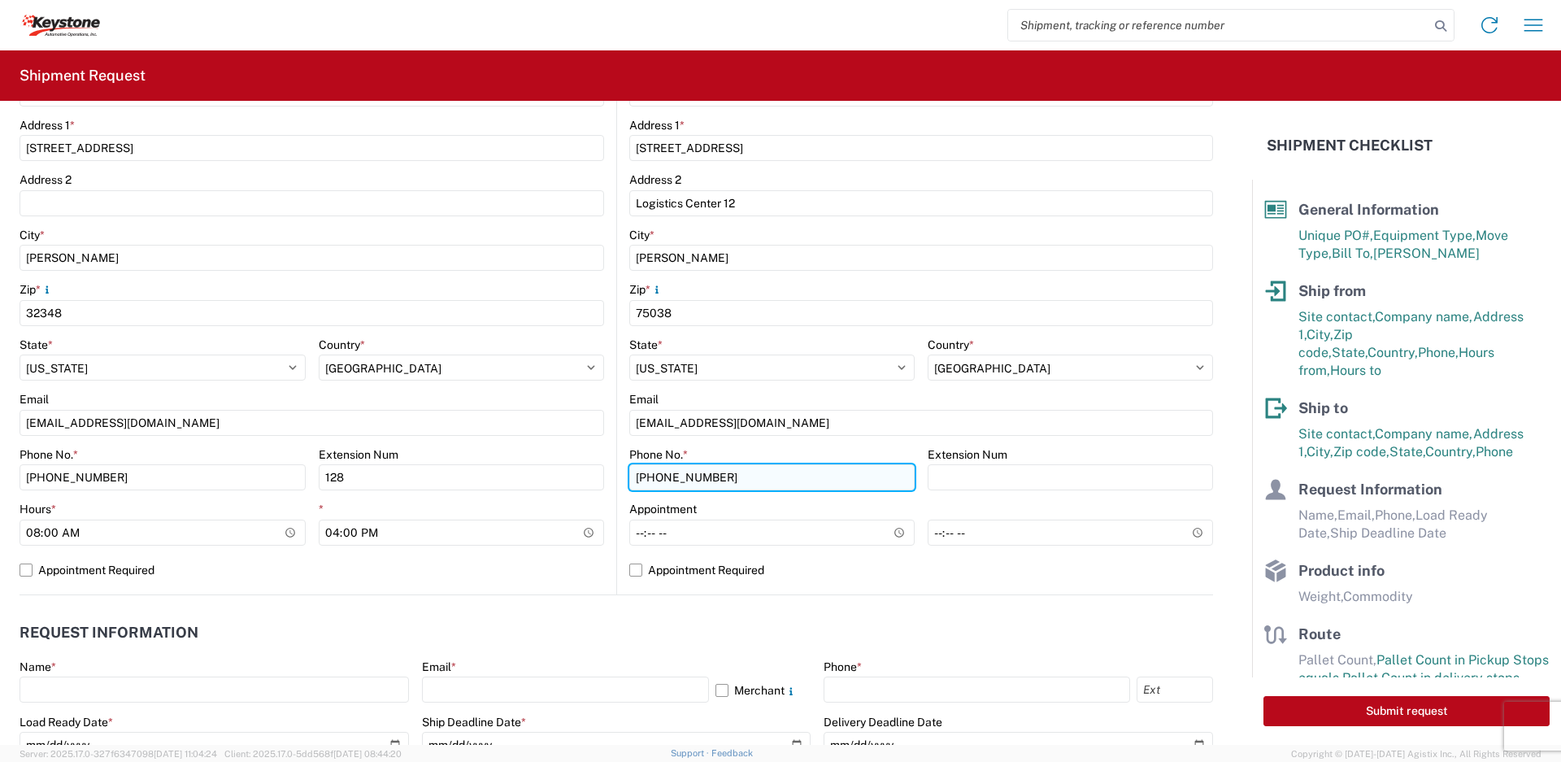
type input "469-892-2424"
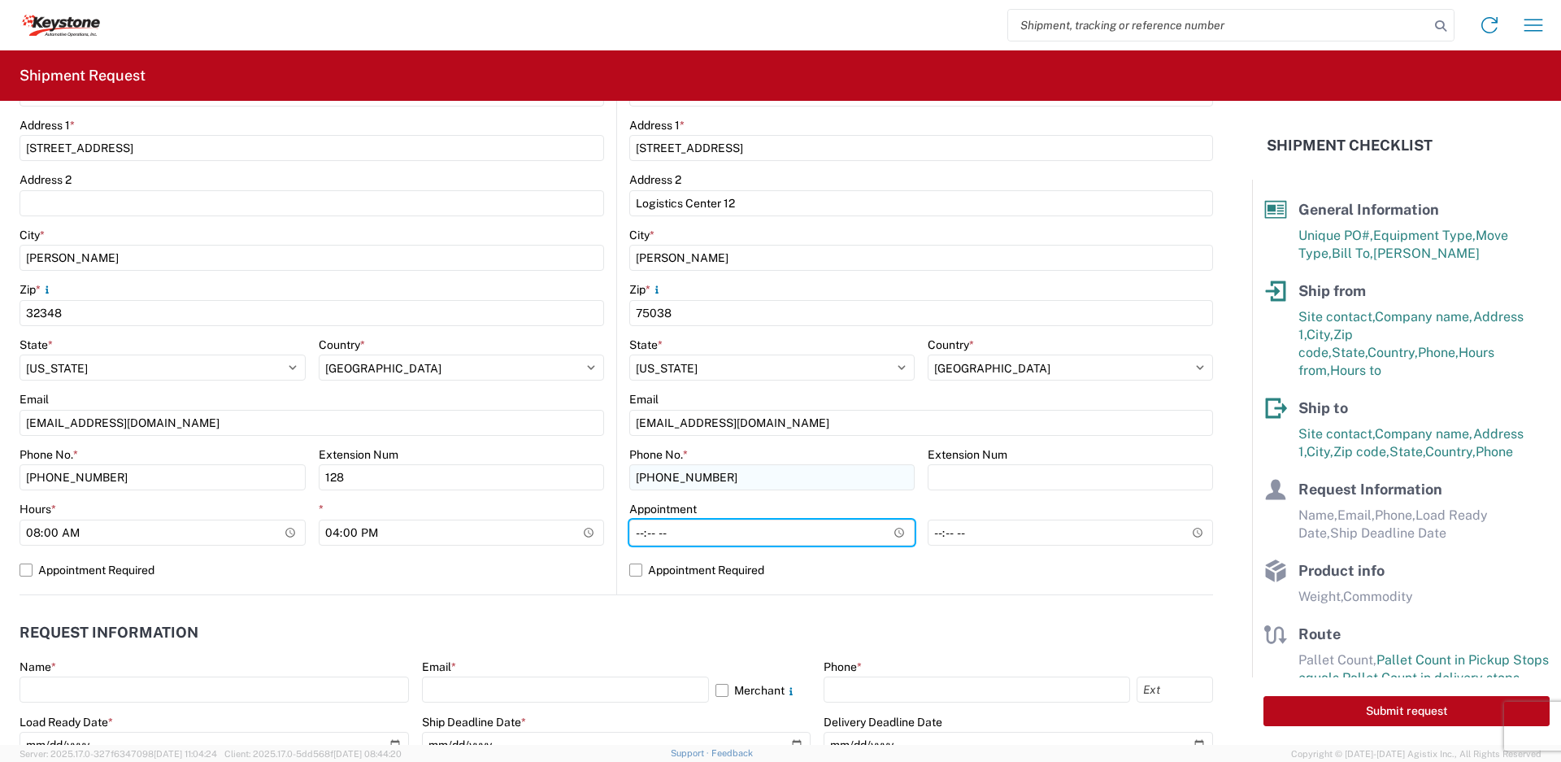
type input "07:00"
click at [632, 568] on label "Appointment Required" at bounding box center [921, 570] width 584 height 26
click at [0, 0] on input "Appointment Required" at bounding box center [0, 0] width 0 height 0
select select "US"
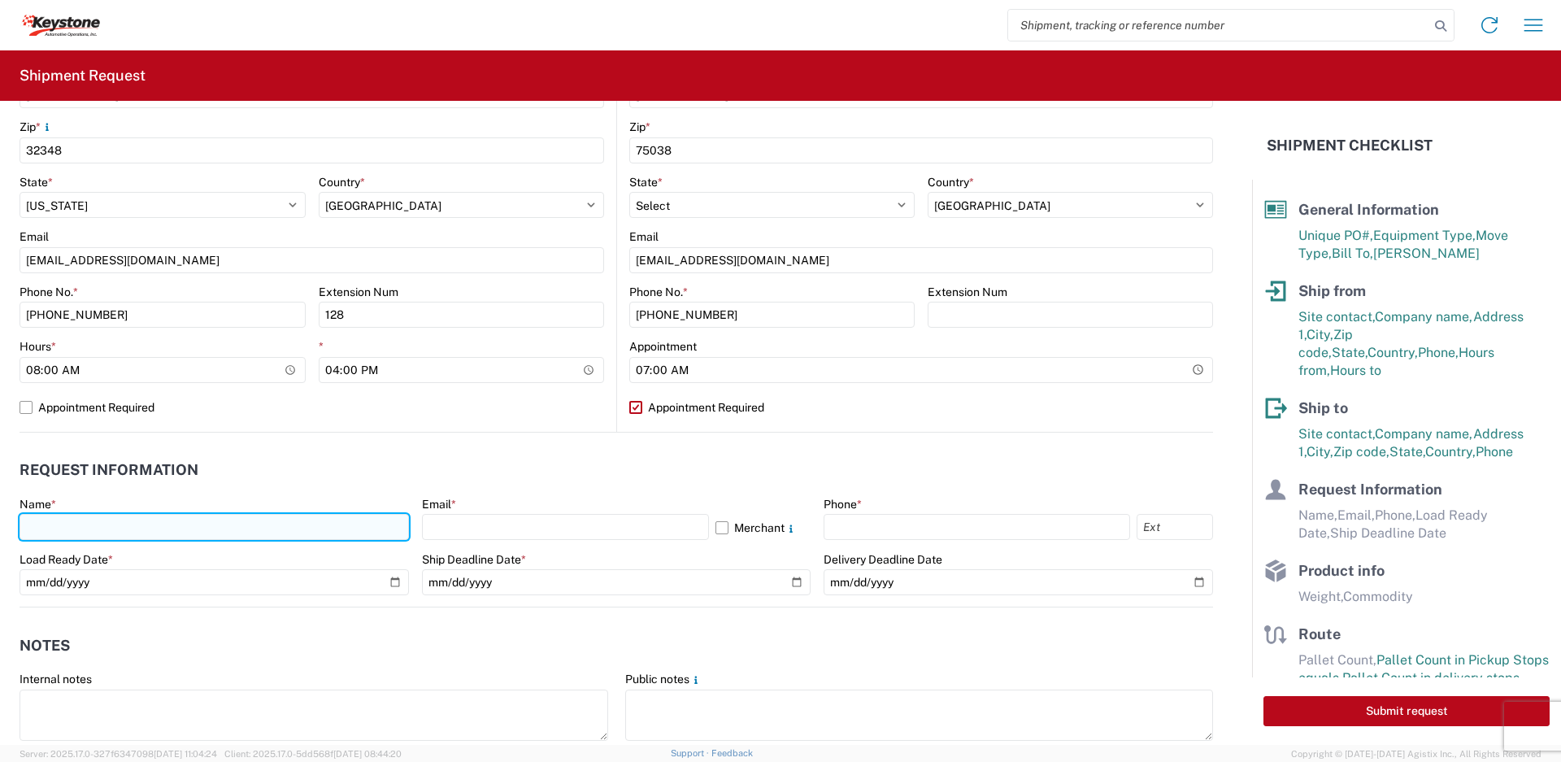
click at [311, 522] on input "text" at bounding box center [214, 527] width 389 height 26
type input "Michael Fultz"
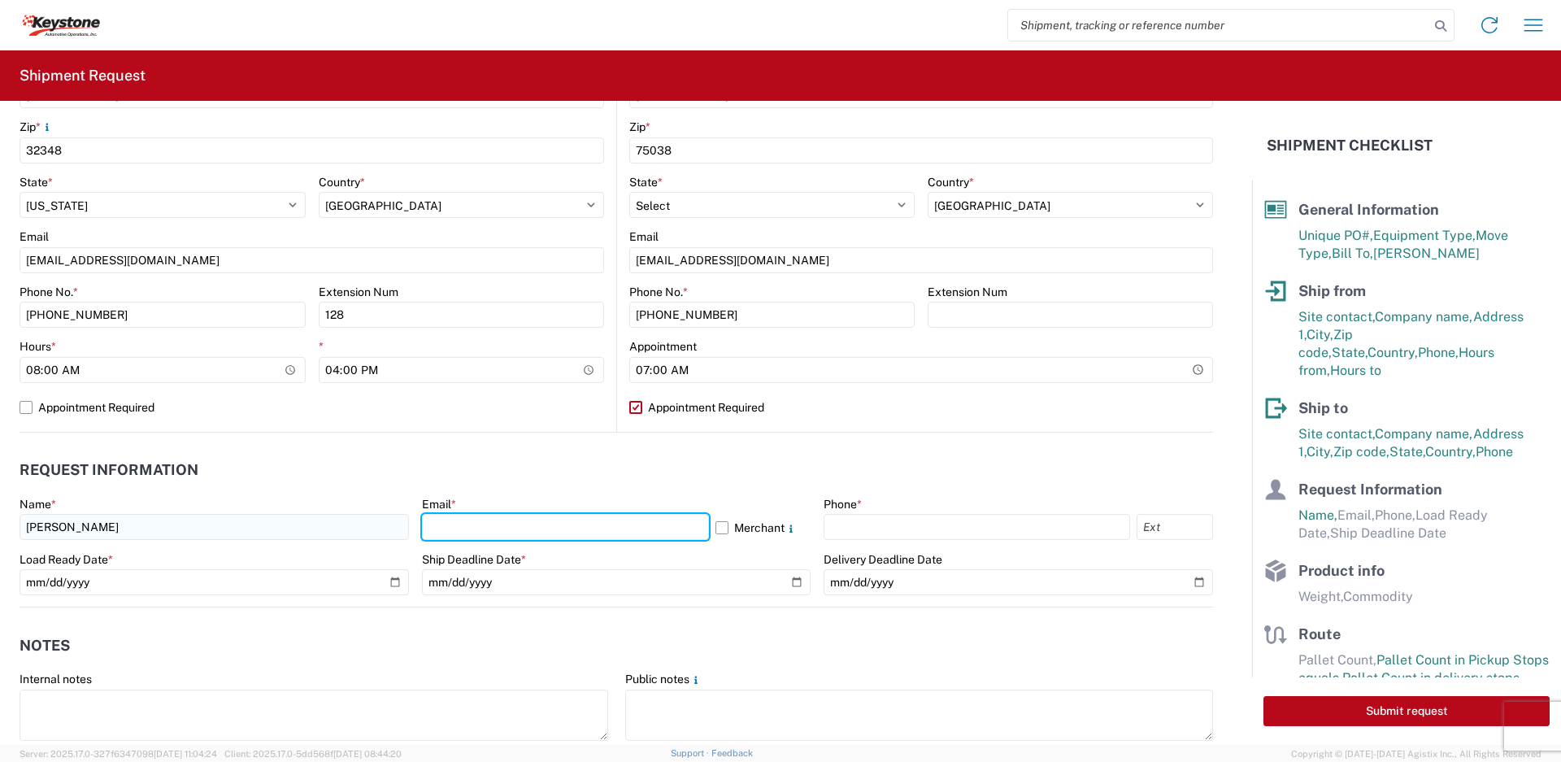
type input "mfultz@rdsaluminum.com"
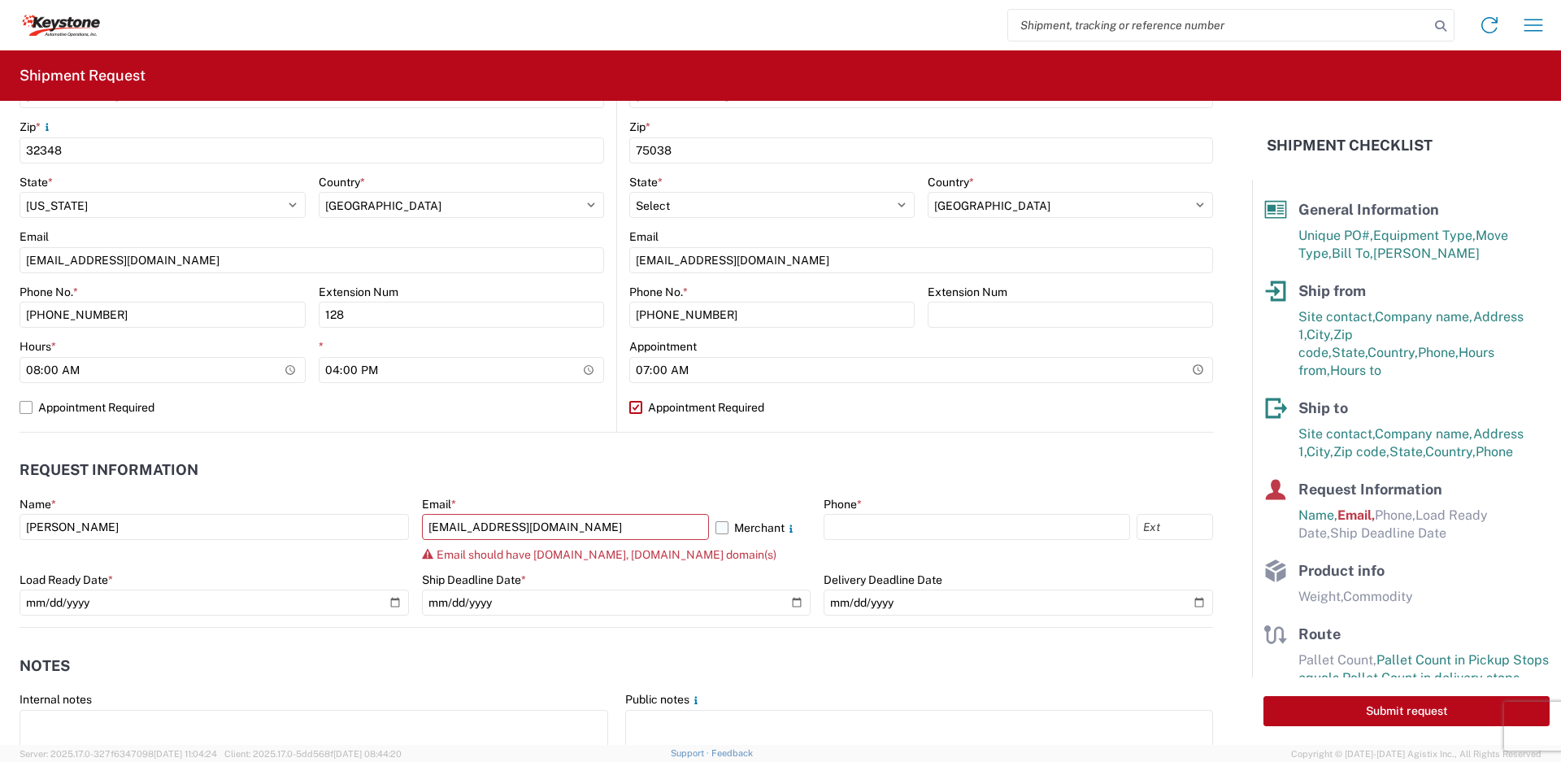
click at [717, 521] on label "Merchant" at bounding box center [763, 527] width 96 height 26
click at [0, 0] on input "Merchant" at bounding box center [0, 0] width 0 height 0
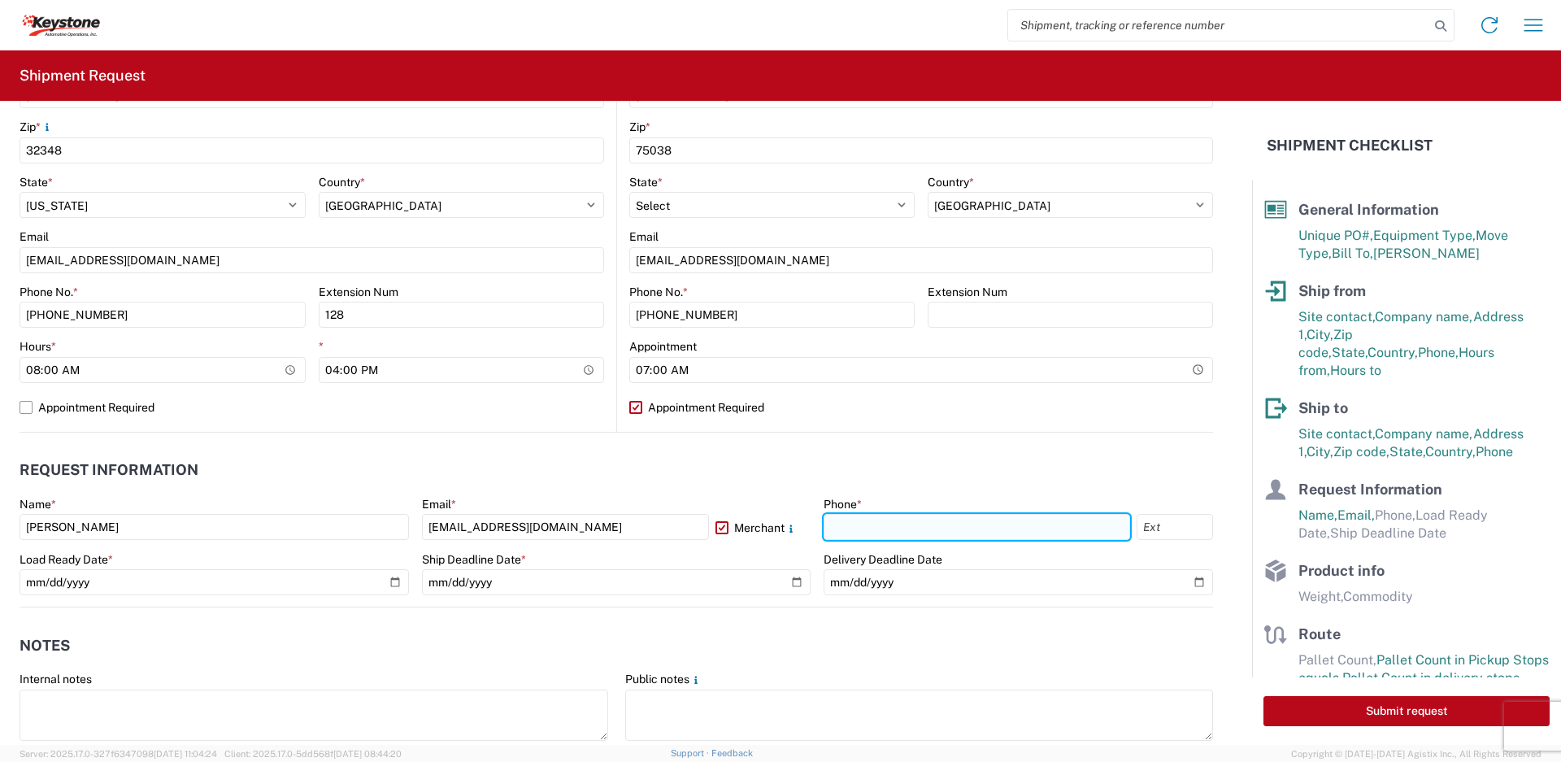
click at [838, 520] on input "text" at bounding box center [977, 527] width 307 height 26
type input "850-584-6898"
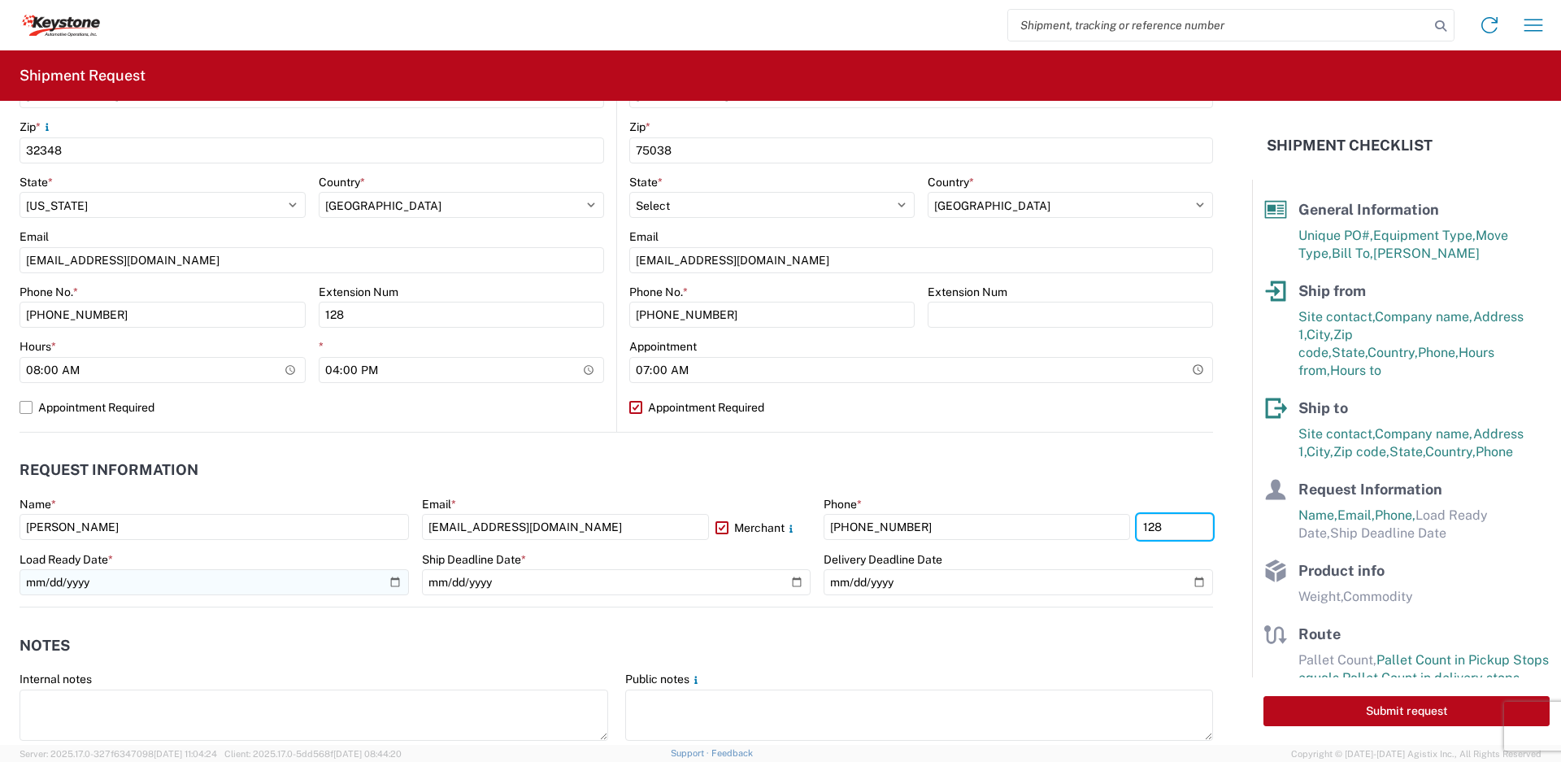
type input "128"
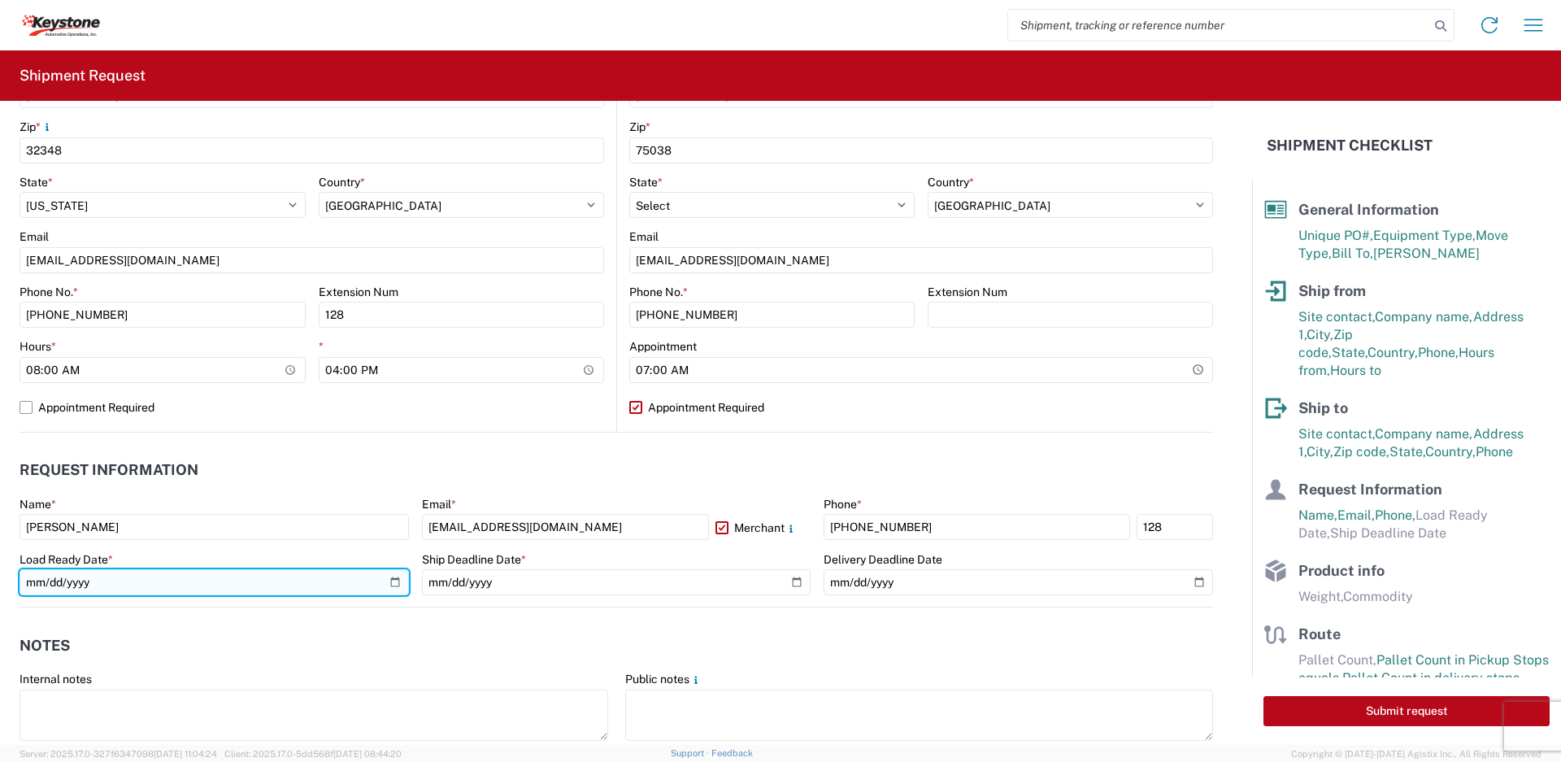
click at [397, 581] on input "date" at bounding box center [214, 582] width 389 height 26
type input "2025-08-26"
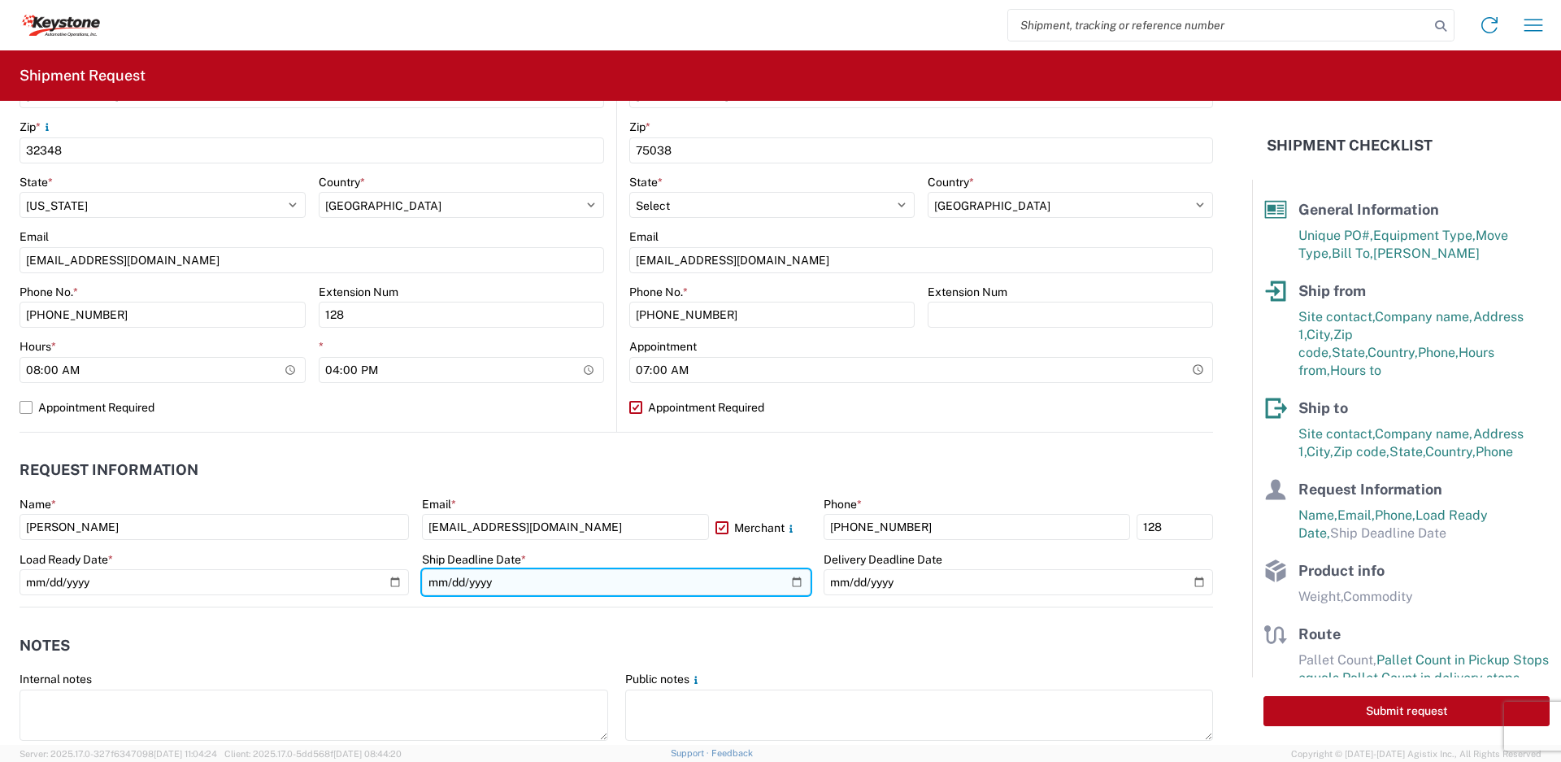
click at [783, 583] on input "date" at bounding box center [616, 582] width 389 height 26
type input "2025-08-26"
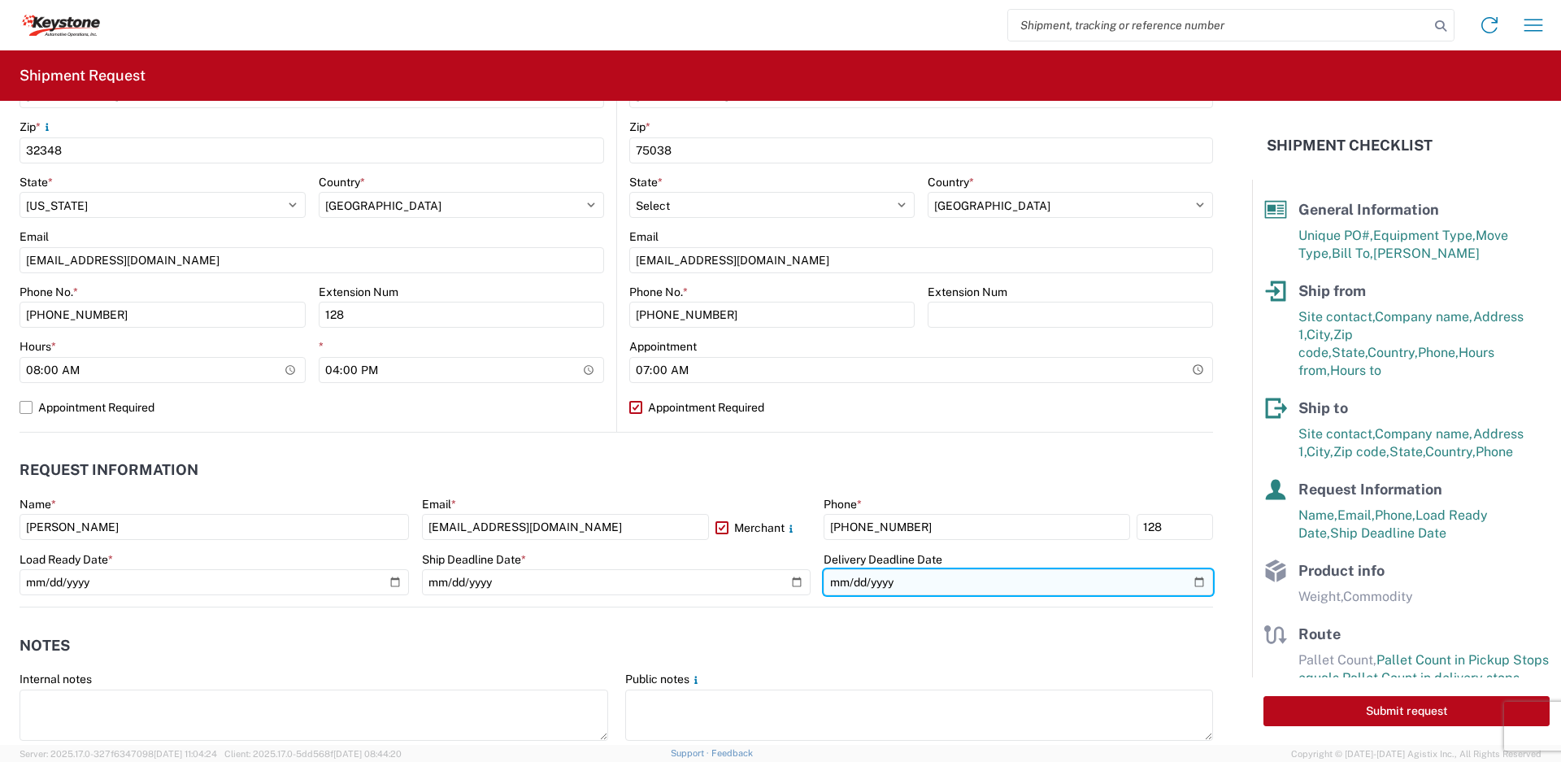
click at [1185, 583] on input "date" at bounding box center [1018, 582] width 389 height 26
type input "2025-08-28"
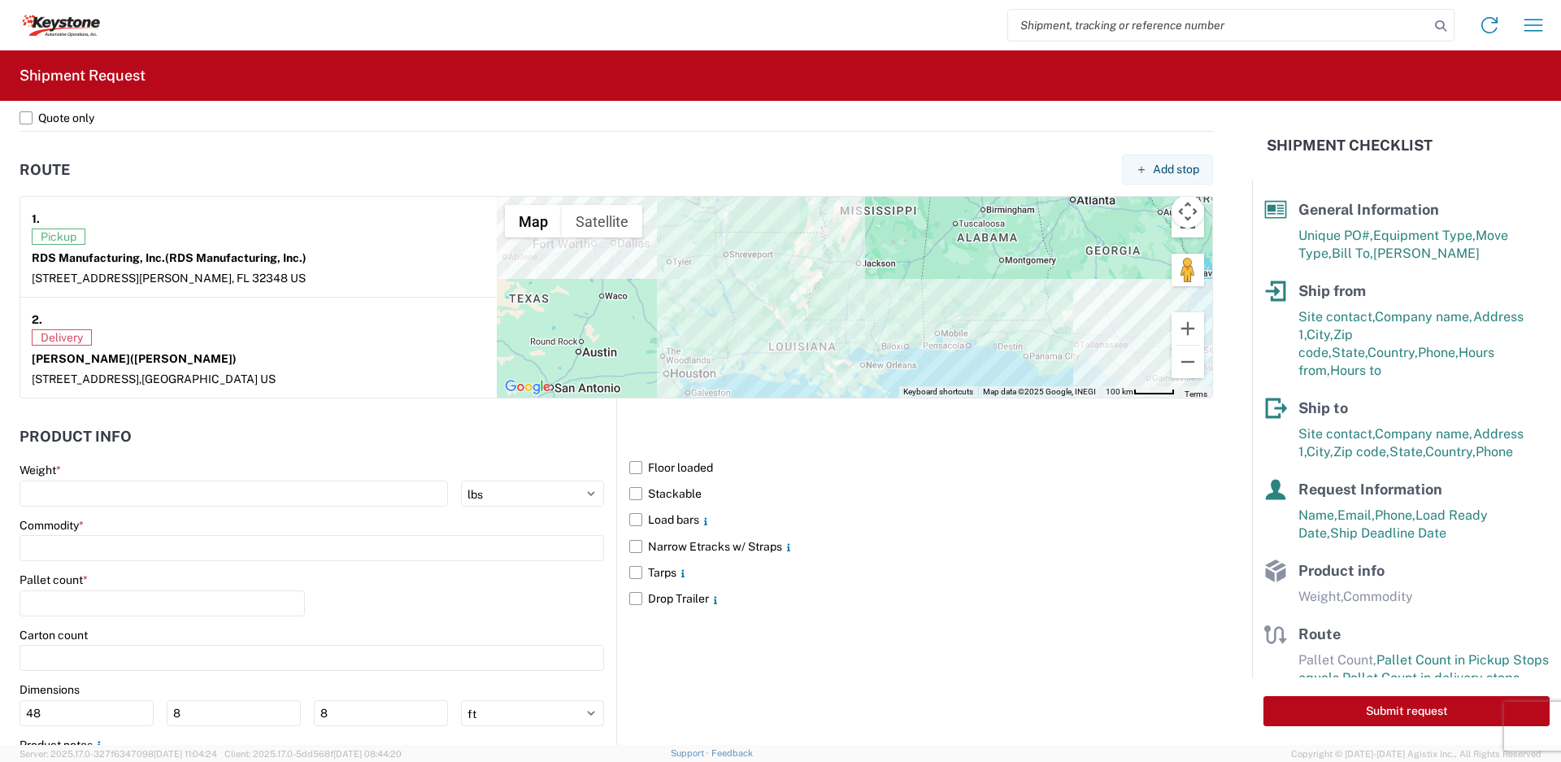
scroll to position [1281, 0]
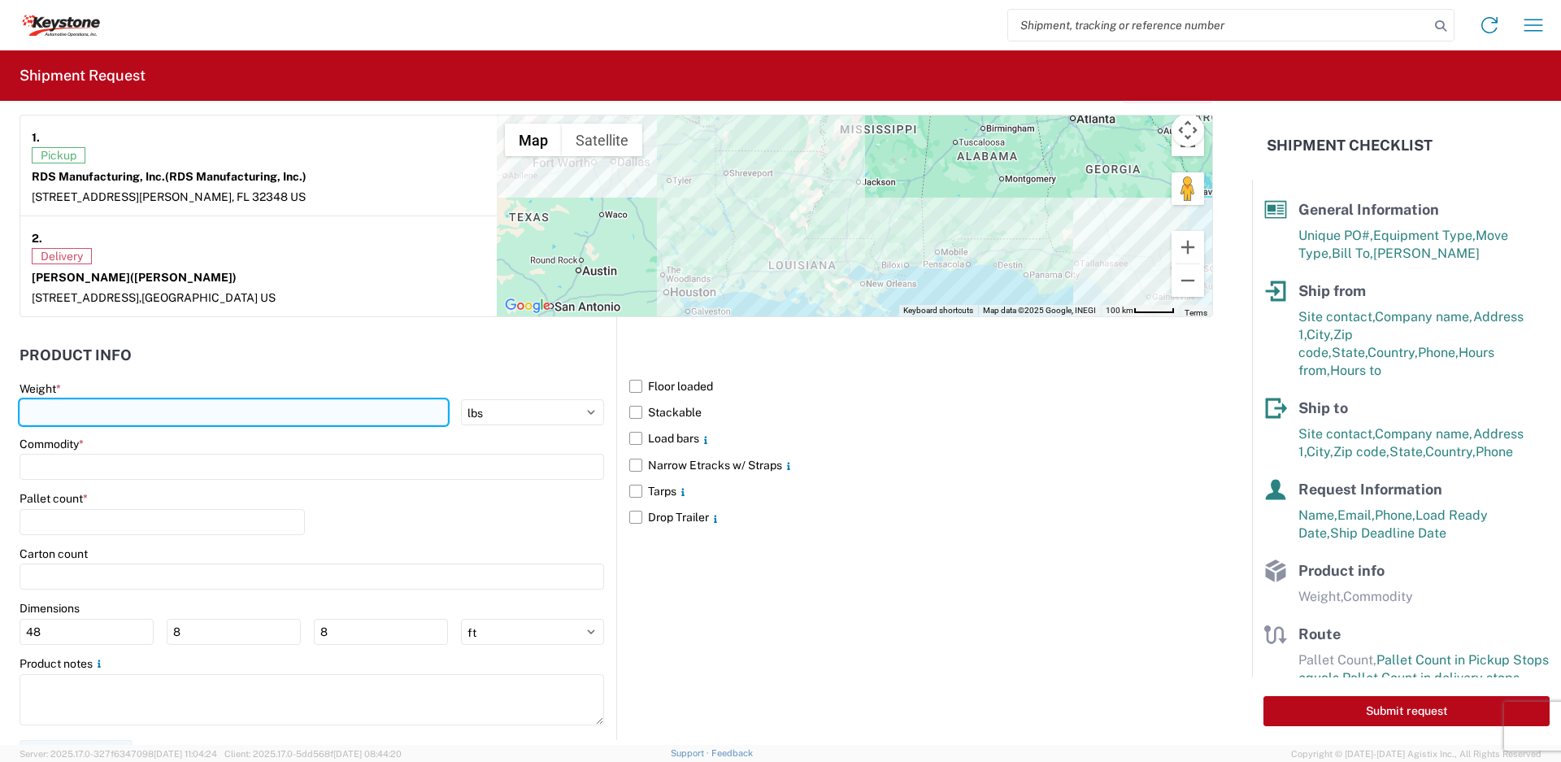
click at [352, 405] on input "number" at bounding box center [234, 412] width 428 height 26
type input "11796"
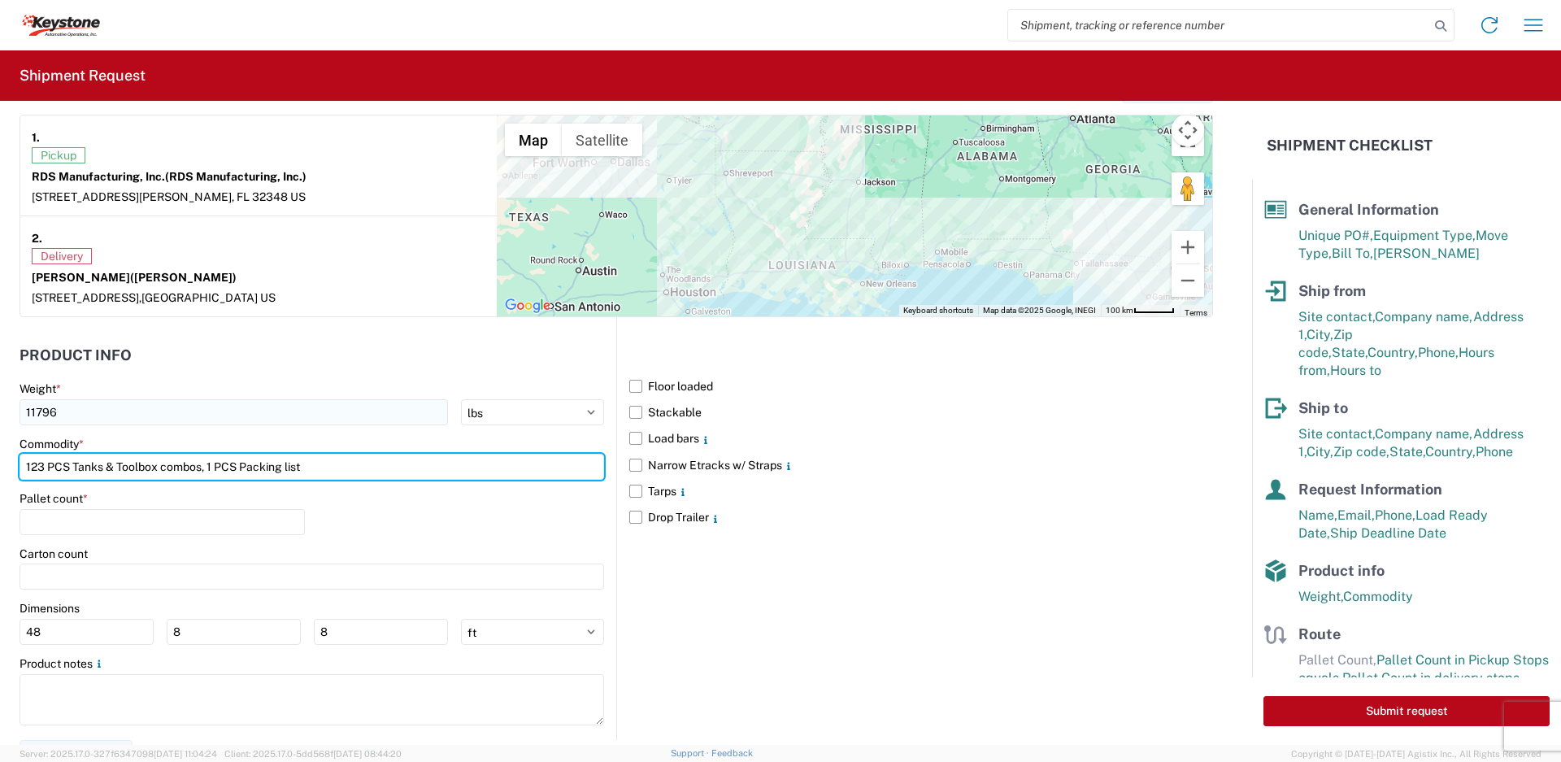
type input "123 PCS Tanks & Toolbox combos, 1 PCS Packing list"
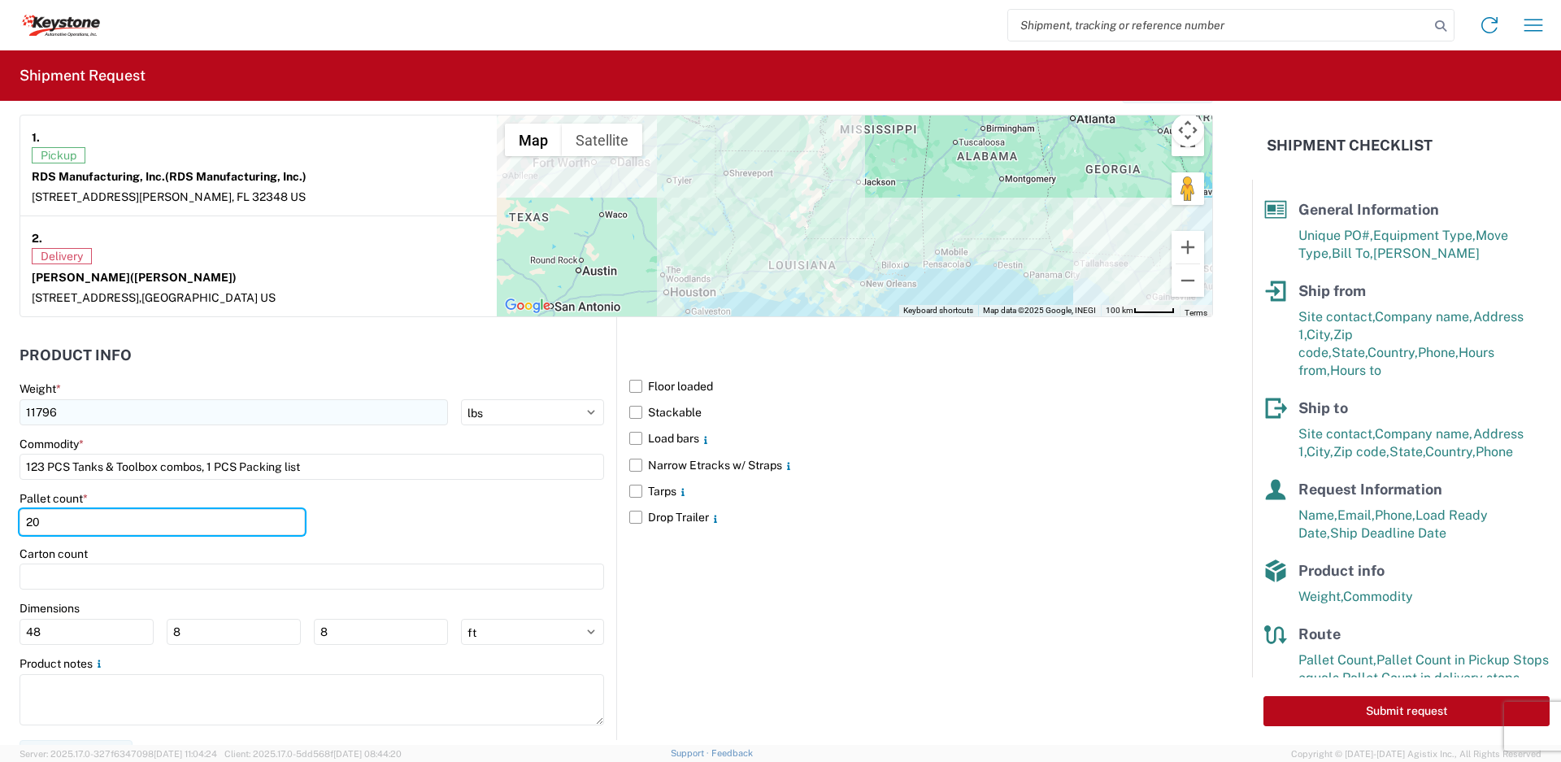
type input "20"
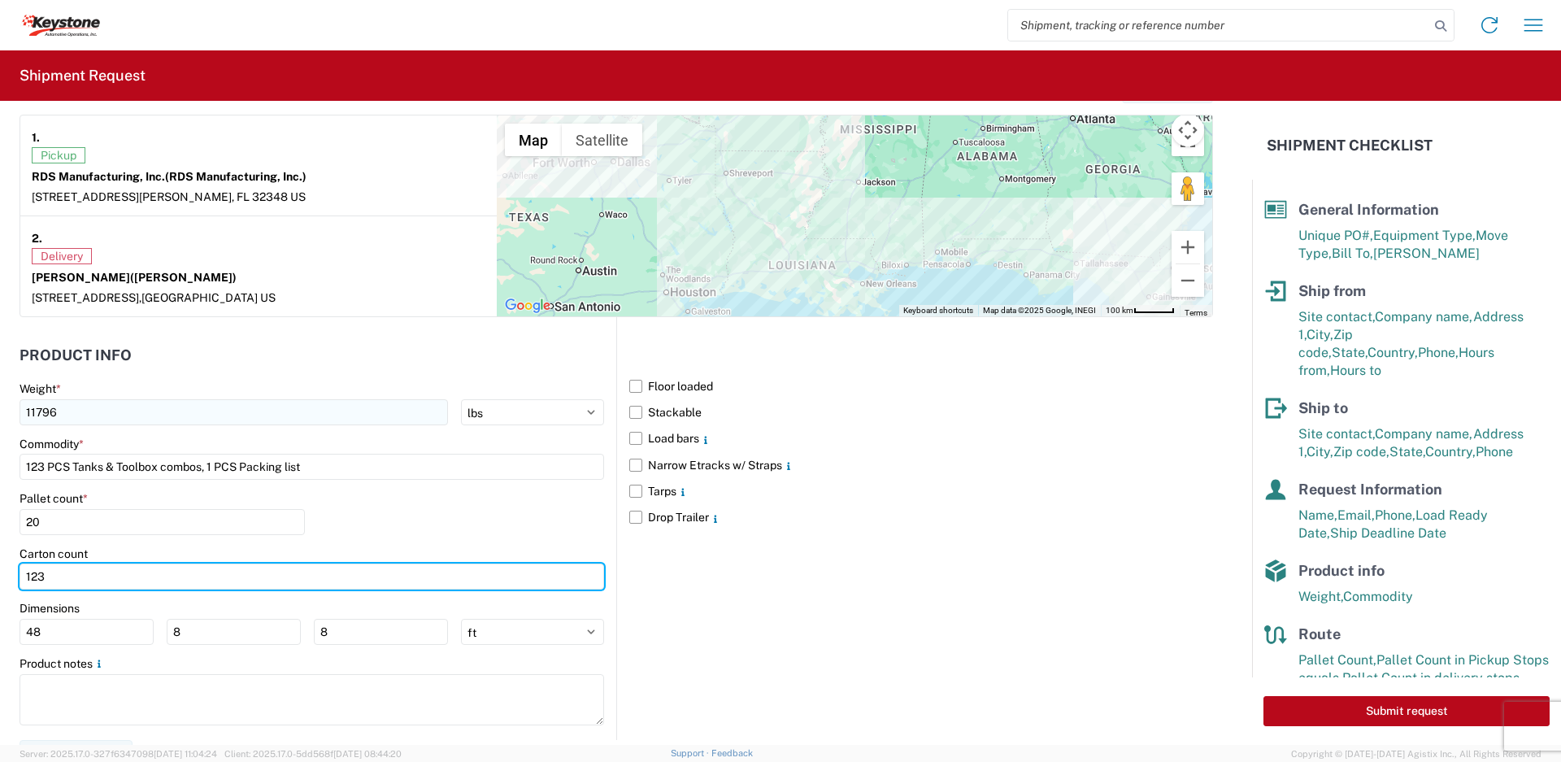
type input "123"
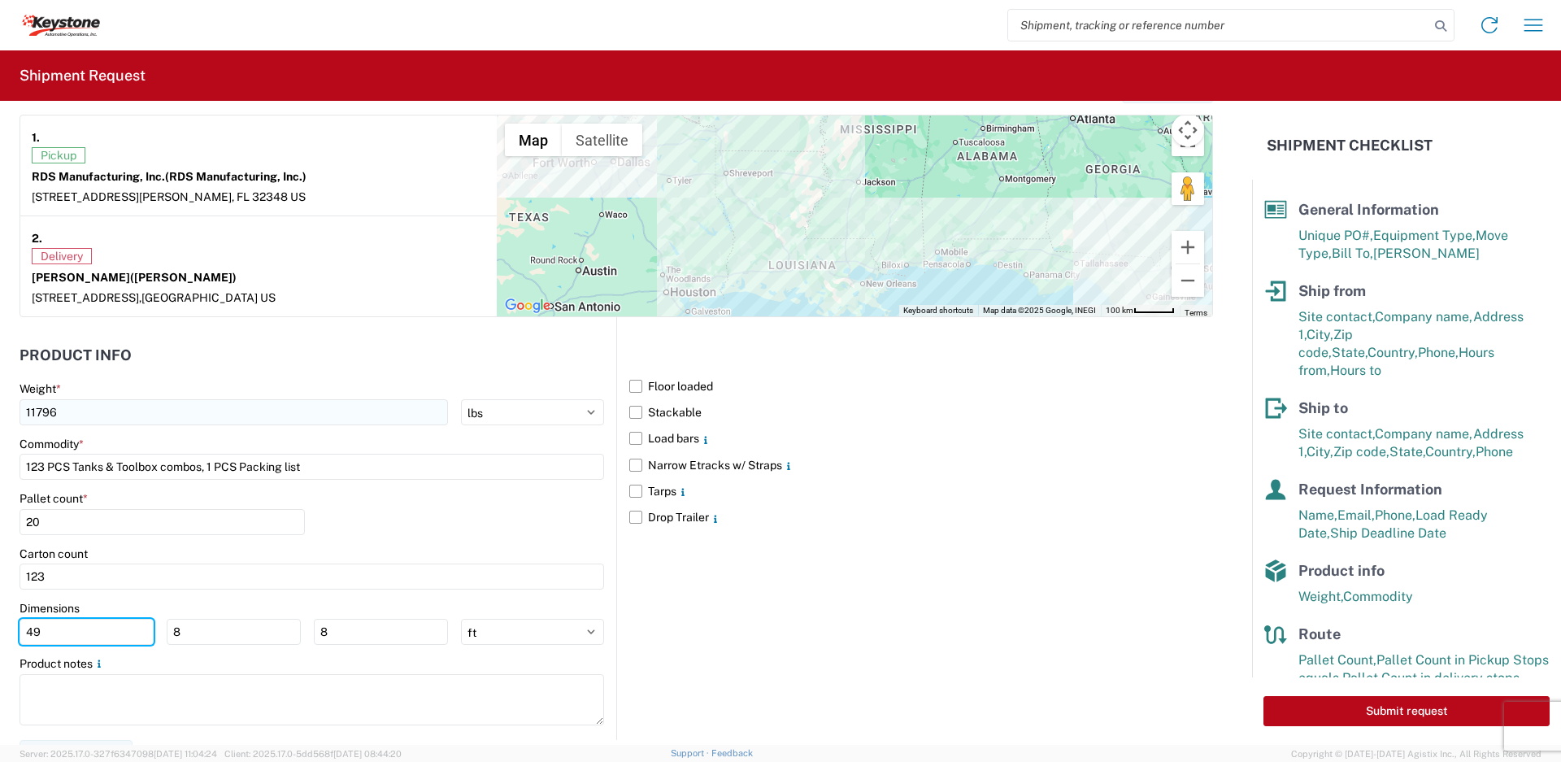
type input "49"
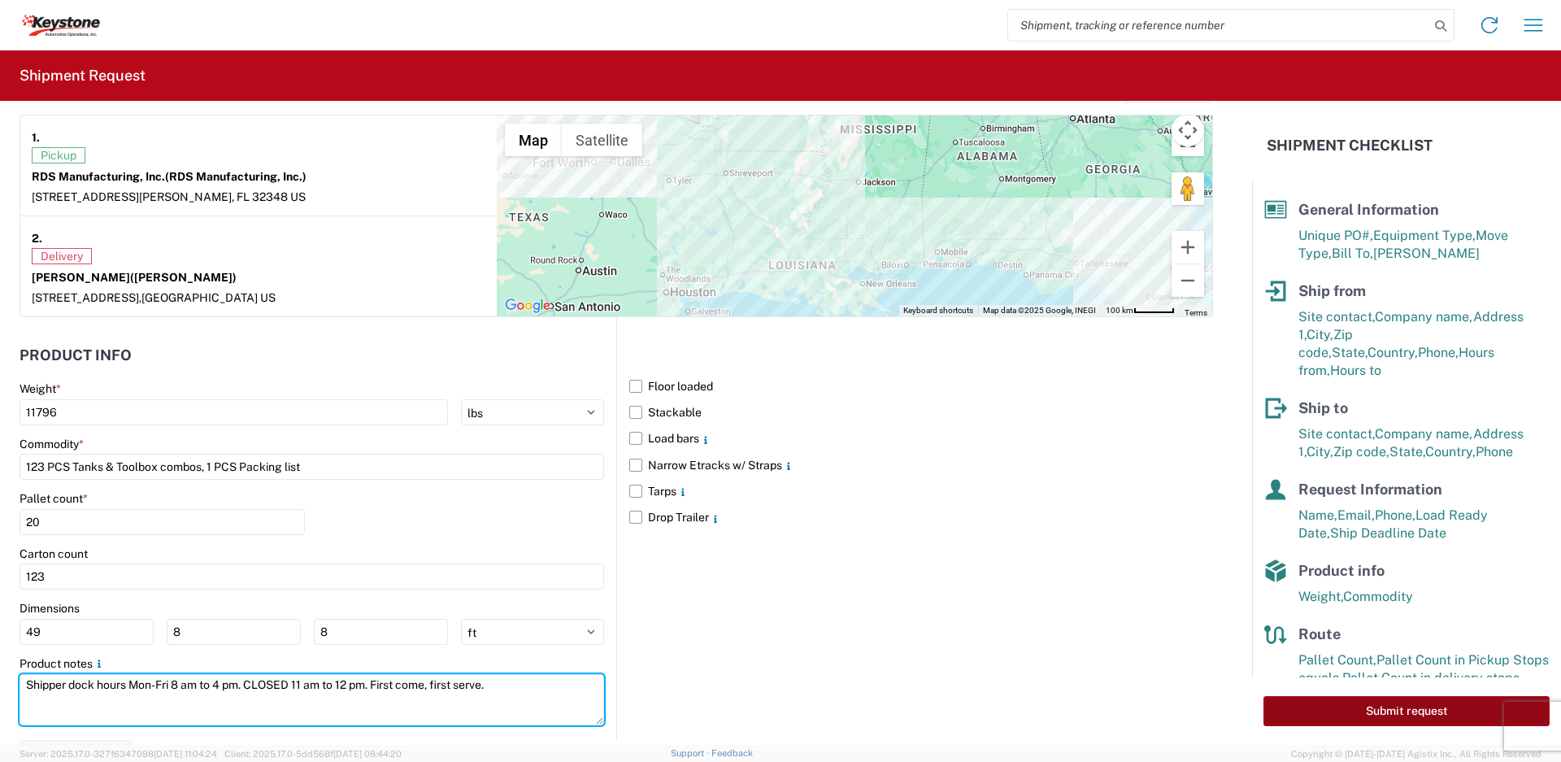
type textarea "Shipper dock hours Mon-Fri 8 am to 4 pm. CLOSED 11 am to 12 pm. First come, fir…"
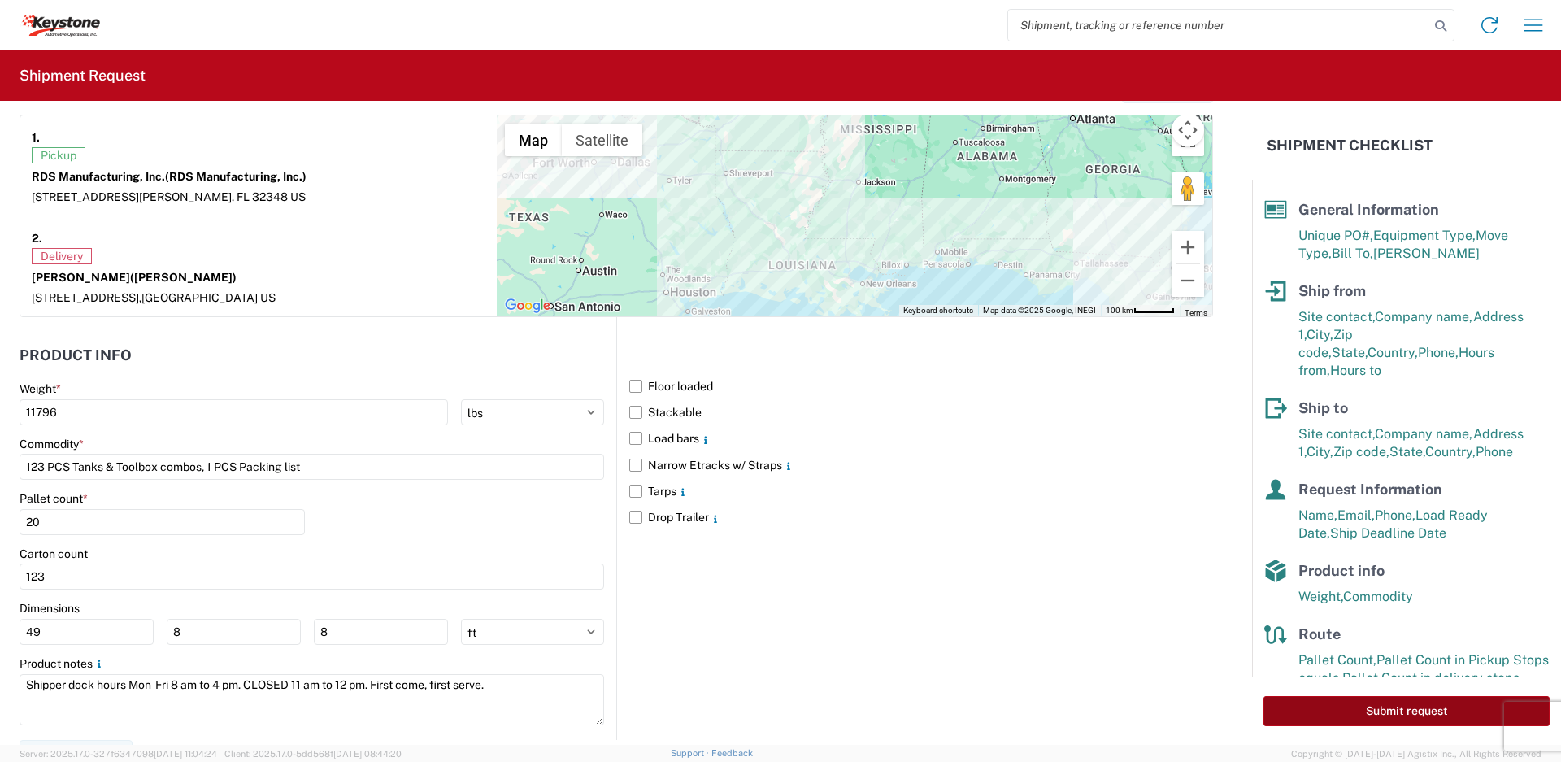
click at [1400, 701] on button "Submit request" at bounding box center [1406, 711] width 286 height 30
select select "FL"
select select "US"
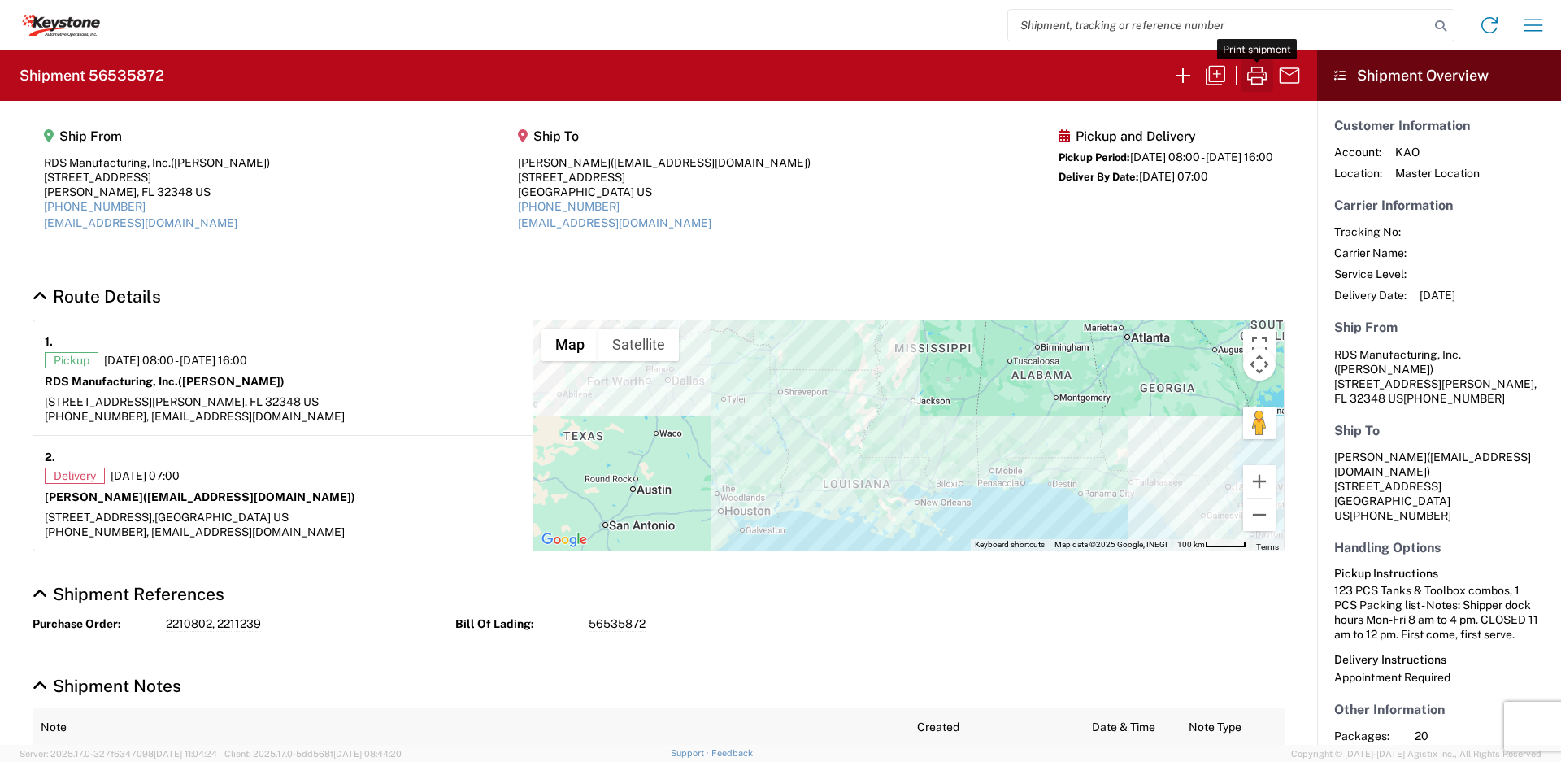
click at [1257, 72] on icon "button" at bounding box center [1257, 76] width 26 height 26
